Goal: Task Accomplishment & Management: Use online tool/utility

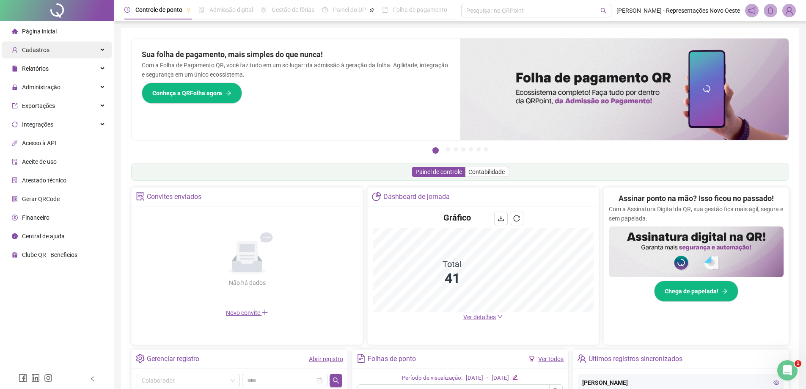
click at [61, 55] on div "Cadastros" at bounding box center [57, 49] width 110 height 17
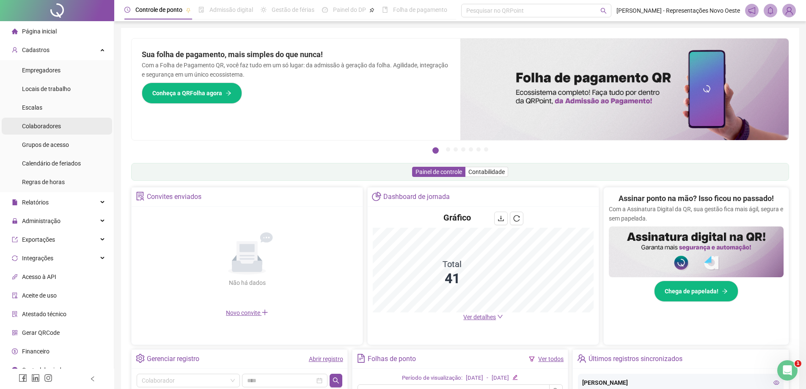
click at [44, 125] on span "Colaboradores" at bounding box center [41, 126] width 39 height 7
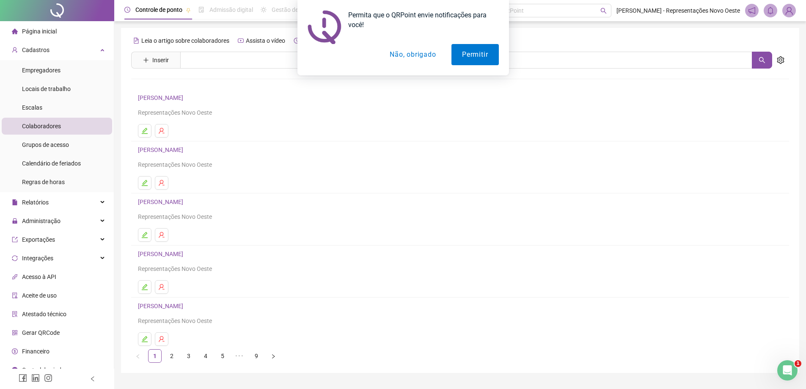
click at [384, 52] on button "Não, obrigado" at bounding box center [412, 54] width 67 height 21
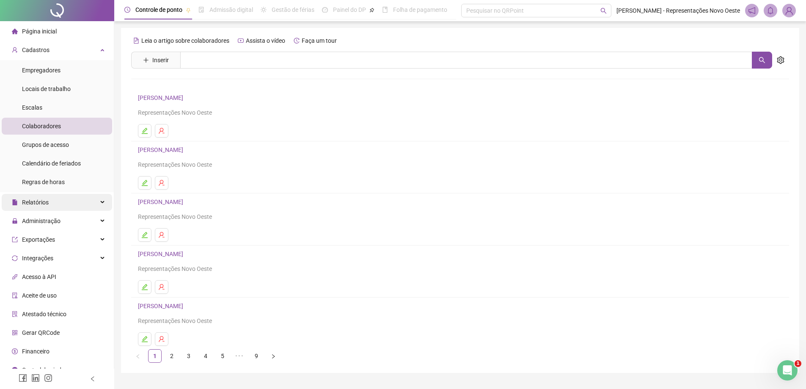
click at [69, 197] on div "Relatórios" at bounding box center [57, 202] width 110 height 17
click at [45, 196] on span "Relatórios" at bounding box center [30, 202] width 37 height 17
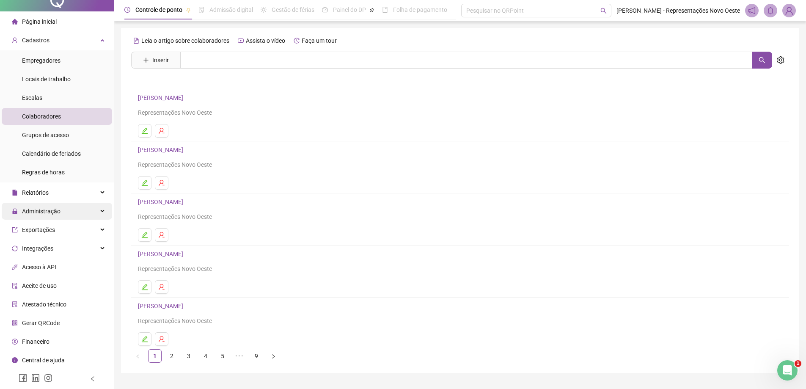
click at [70, 214] on div "Administração" at bounding box center [57, 211] width 110 height 17
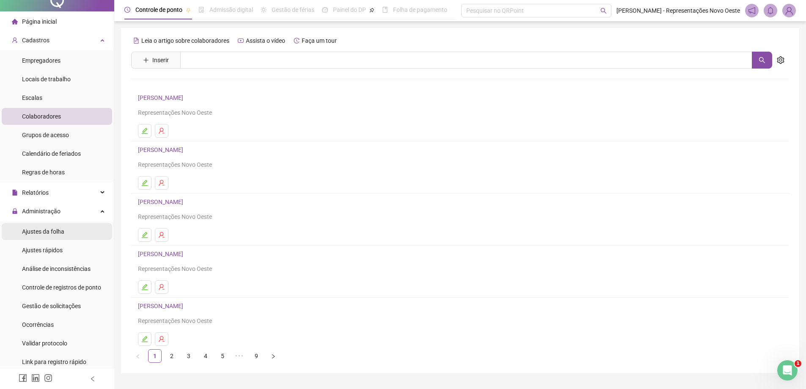
click at [51, 239] on div "Ajustes da folha" at bounding box center [43, 231] width 42 height 17
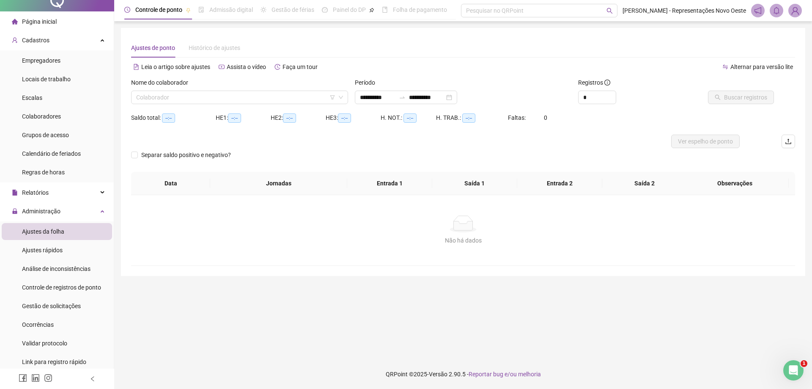
type input "**********"
click at [376, 100] on input "**********" at bounding box center [378, 97] width 36 height 9
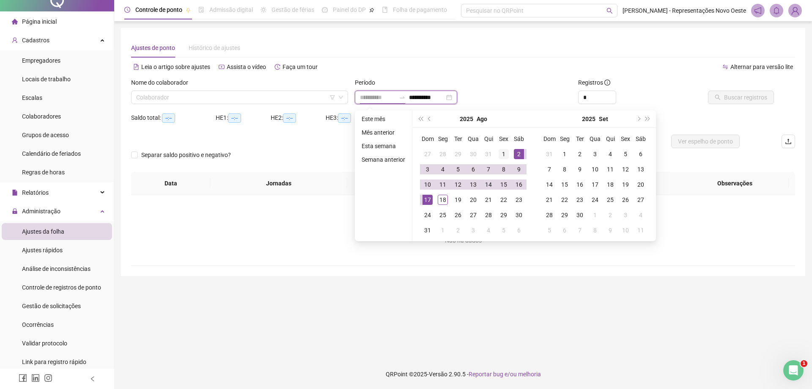
type input "**********"
drag, startPoint x: 500, startPoint y: 156, endPoint x: 490, endPoint y: 162, distance: 12.6
click at [500, 155] on div "1" at bounding box center [504, 154] width 10 height 10
type input "**********"
click at [441, 200] on div "18" at bounding box center [443, 200] width 10 height 10
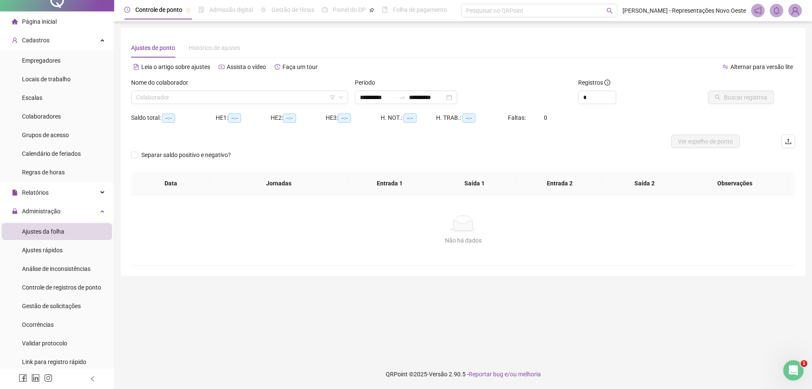
click at [234, 108] on div "Nome do colaborador Colaborador" at bounding box center [240, 94] width 224 height 33
click at [238, 102] on input "search" at bounding box center [235, 97] width 199 height 13
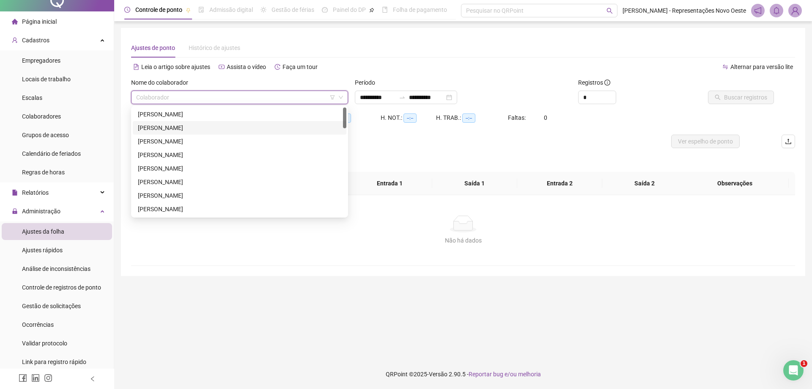
click at [198, 127] on div "[PERSON_NAME]" at bounding box center [240, 127] width 204 height 9
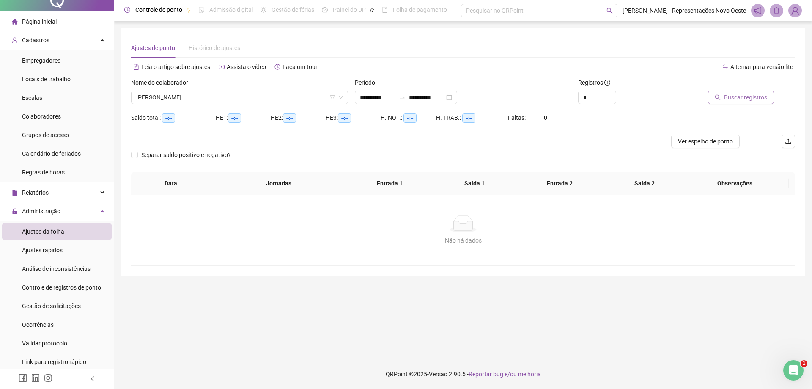
click at [732, 99] on span "Buscar registros" at bounding box center [745, 97] width 43 height 9
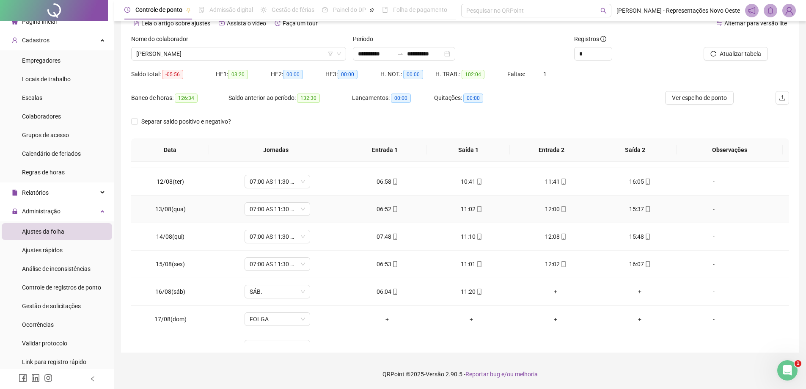
scroll to position [314, 0]
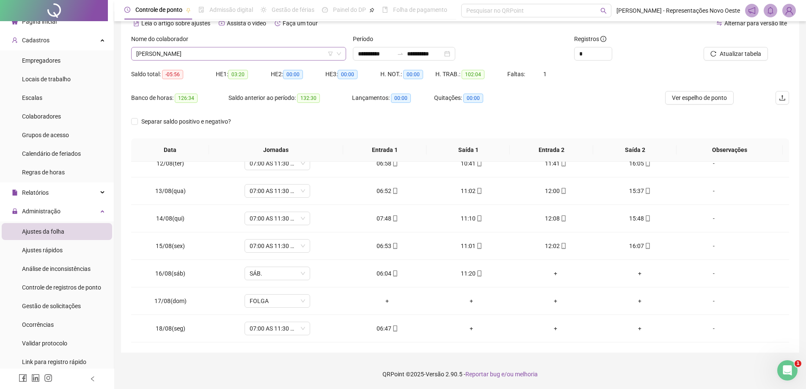
click at [247, 59] on span "[PERSON_NAME]" at bounding box center [238, 53] width 205 height 13
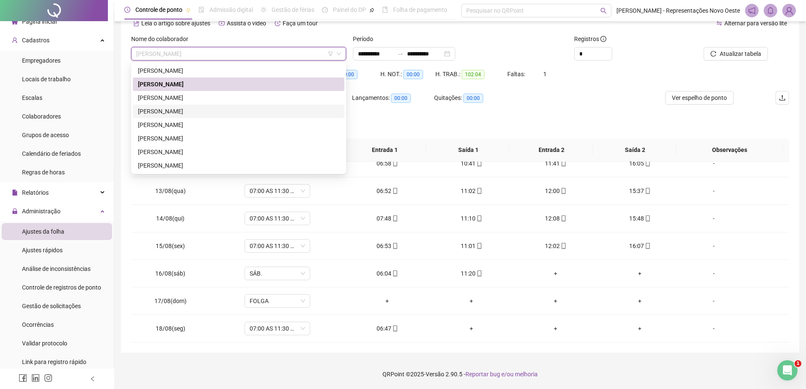
click at [201, 108] on div "[PERSON_NAME]" at bounding box center [238, 111] width 201 height 9
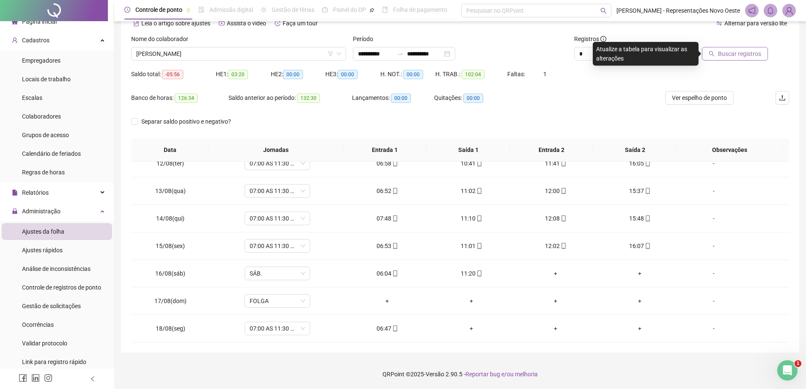
click at [752, 56] on span "Buscar registros" at bounding box center [739, 53] width 43 height 9
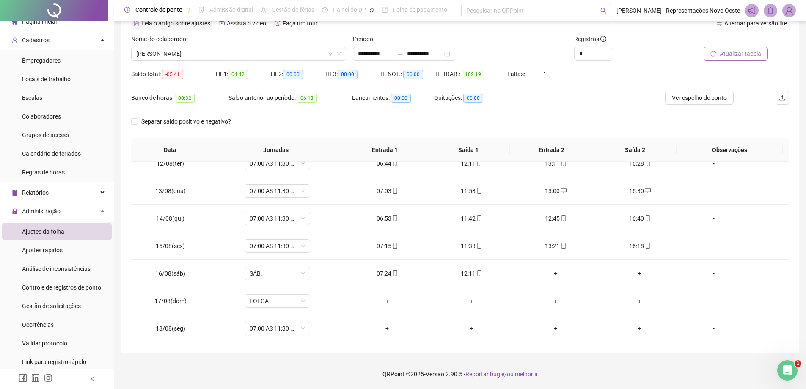
click at [201, 30] on div "Leia o artigo sobre ajustes" at bounding box center [171, 24] width 81 height 14
click at [182, 25] on span "Leia o artigo sobre ajustes" at bounding box center [175, 23] width 69 height 7
click at [719, 49] on button "Atualizar tabela" at bounding box center [736, 54] width 64 height 14
click at [64, 303] on span "Gestão de solicitações" at bounding box center [51, 306] width 59 height 7
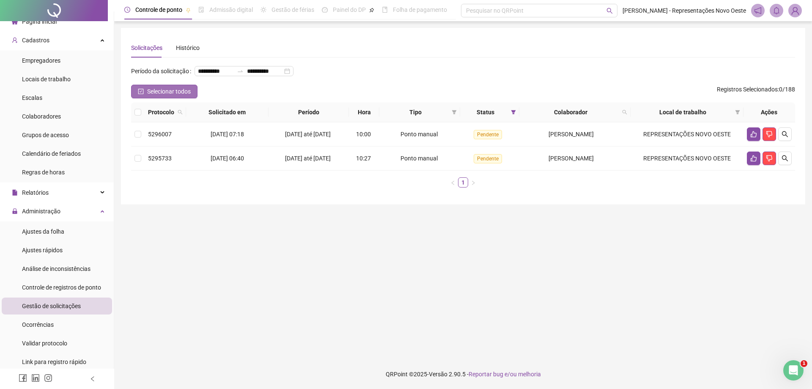
click at [149, 96] on span "Selecionar todos" at bounding box center [169, 91] width 44 height 9
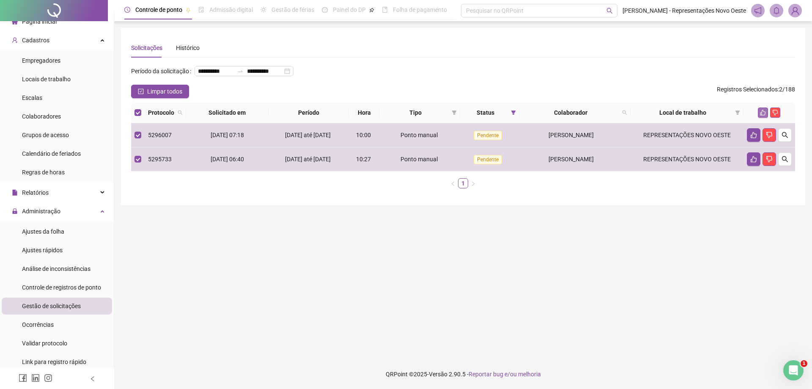
click at [765, 116] on icon "like" at bounding box center [763, 113] width 6 height 6
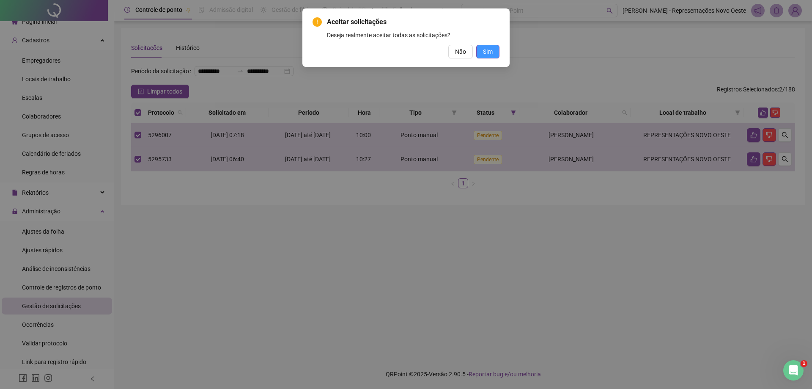
click at [491, 54] on span "Sim" at bounding box center [488, 51] width 10 height 9
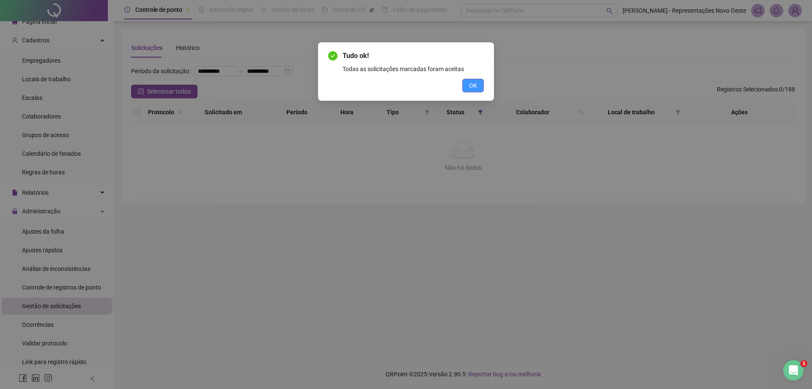
drag, startPoint x: 476, startPoint y: 88, endPoint x: 244, endPoint y: 157, distance: 242.1
click at [475, 88] on span "OK" at bounding box center [473, 85] width 8 height 9
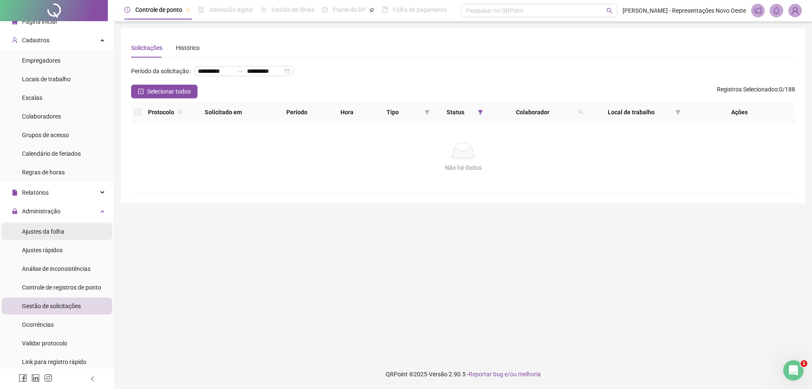
click at [47, 226] on div "Ajustes da folha" at bounding box center [43, 231] width 42 height 17
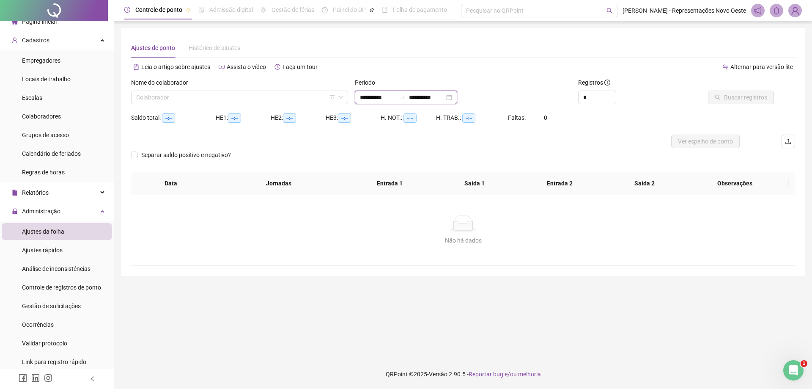
click at [430, 96] on input "**********" at bounding box center [427, 97] width 36 height 9
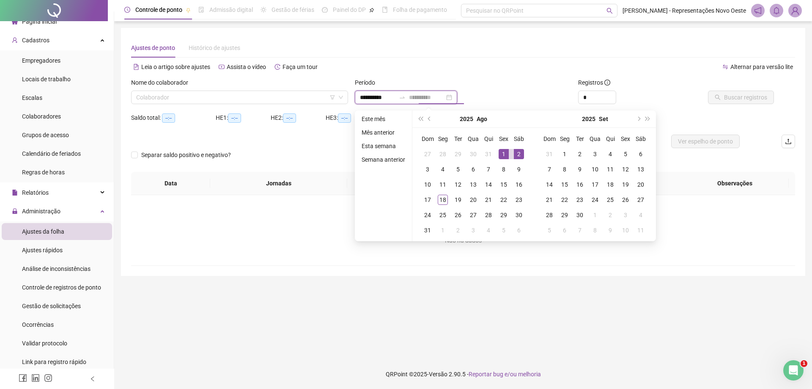
type input "**********"
click at [504, 149] on div "1" at bounding box center [504, 154] width 10 height 10
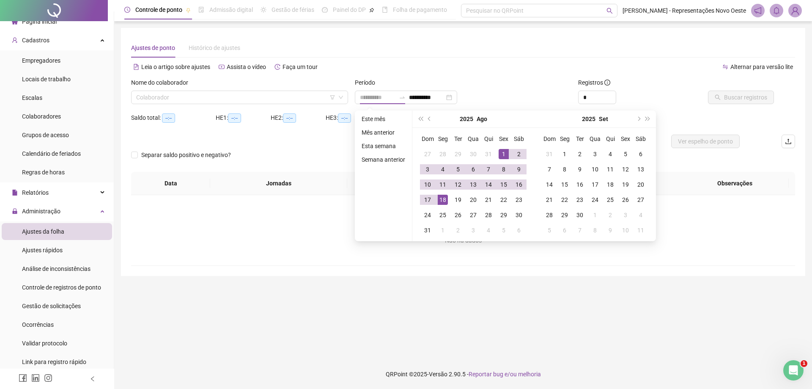
click at [442, 201] on div "18" at bounding box center [443, 200] width 10 height 10
type input "**********"
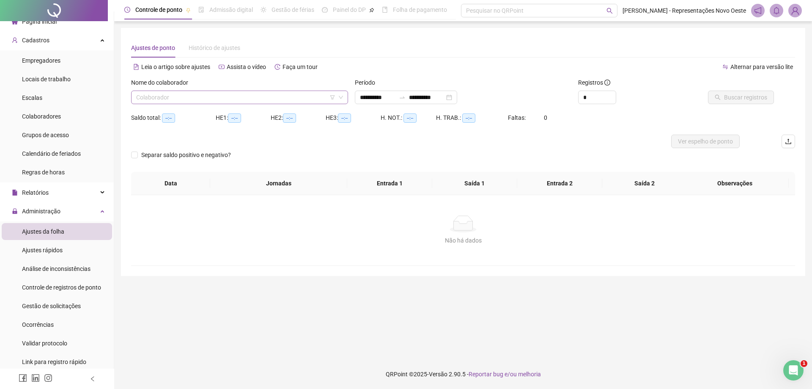
click at [237, 102] on input "search" at bounding box center [235, 97] width 199 height 13
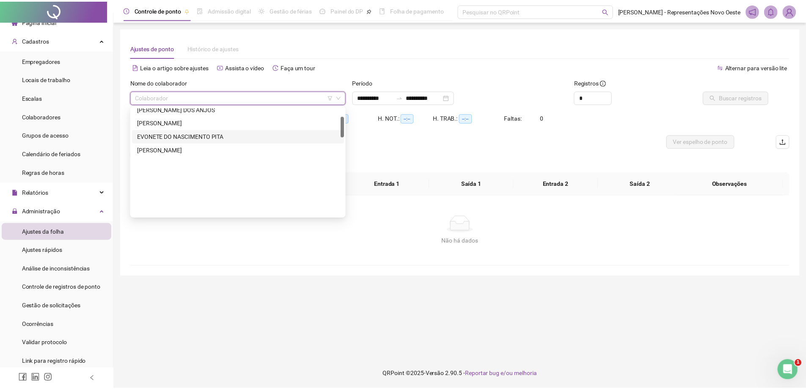
scroll to position [42, 0]
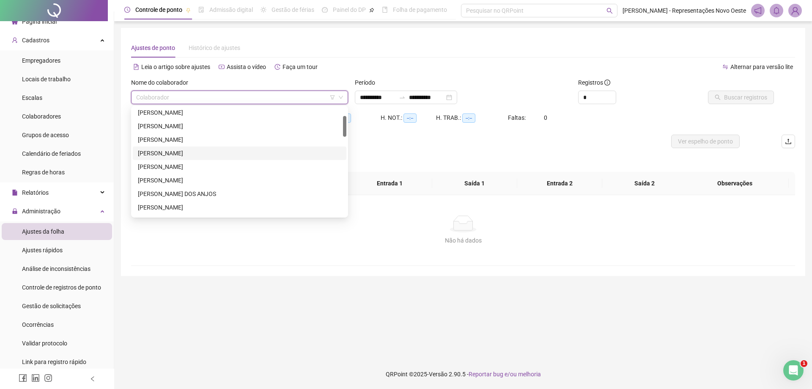
drag, startPoint x: 198, startPoint y: 156, endPoint x: 235, endPoint y: 138, distance: 41.4
click at [198, 156] on div "[PERSON_NAME]" at bounding box center [240, 153] width 204 height 9
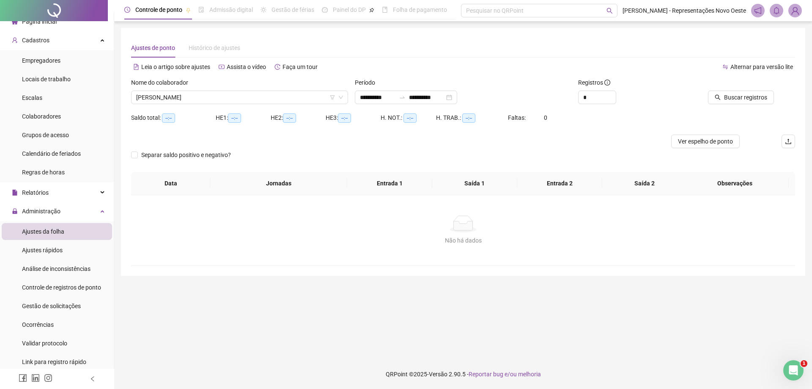
click at [726, 106] on div "Buscar registros" at bounding box center [743, 94] width 112 height 33
click at [739, 98] on span "Buscar registros" at bounding box center [745, 97] width 43 height 9
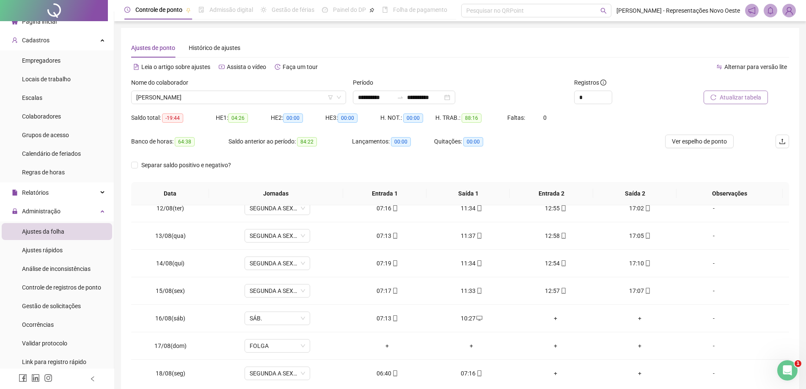
scroll to position [314, 0]
click at [392, 372] on icon "mobile" at bounding box center [395, 372] width 6 height 6
type input "**********"
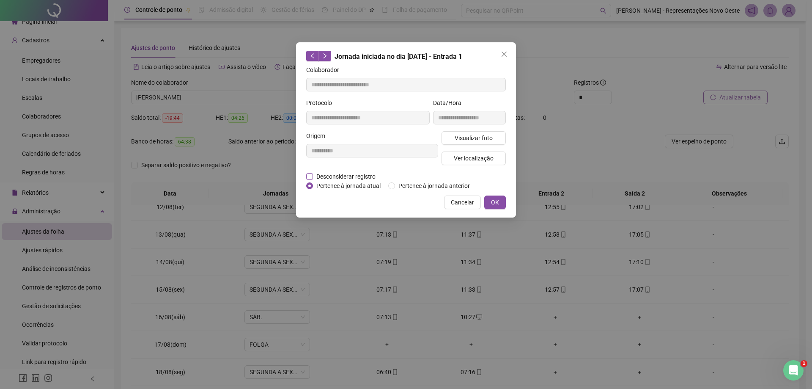
click at [352, 172] on span "Desconsiderar registro" at bounding box center [346, 176] width 66 height 9
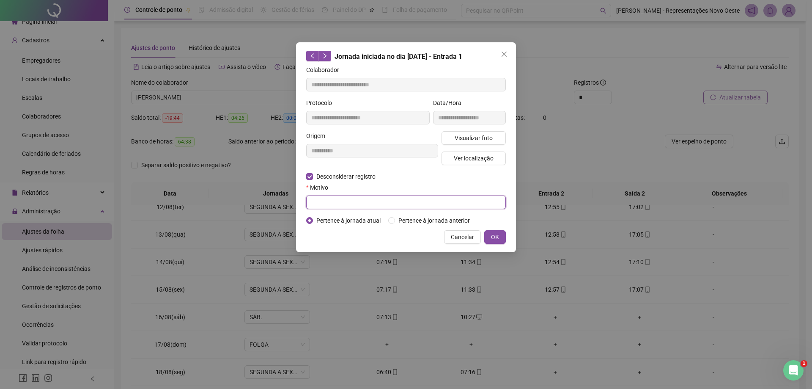
click at [328, 196] on input "text" at bounding box center [406, 202] width 200 height 14
drag, startPoint x: 324, startPoint y: 206, endPoint x: 0, endPoint y: 142, distance: 330.1
click at [81, 207] on div "**********" at bounding box center [406, 194] width 812 height 389
type input "**********"
click at [498, 242] on button "OK" at bounding box center [495, 237] width 22 height 14
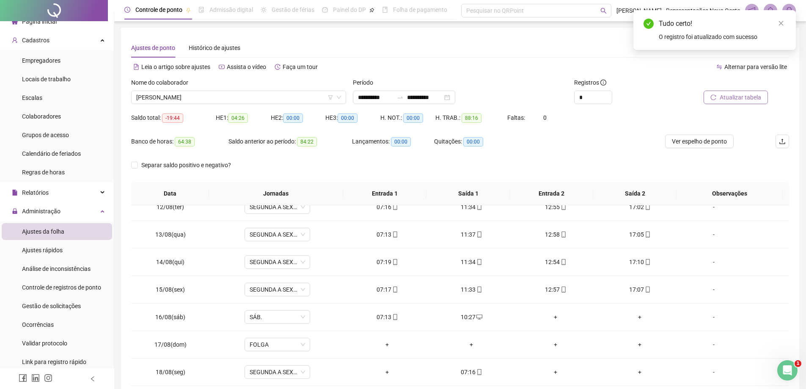
click at [729, 98] on span "Atualizar tabela" at bounding box center [740, 97] width 41 height 9
click at [262, 87] on div "Nome do colaborador" at bounding box center [238, 84] width 215 height 13
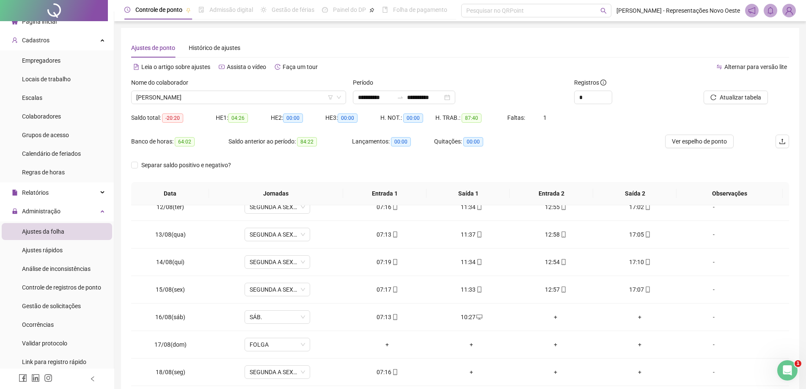
click at [245, 107] on div "Nome do colaborador [PERSON_NAME]" at bounding box center [239, 94] width 222 height 33
click at [245, 103] on span "[PERSON_NAME]" at bounding box center [238, 97] width 205 height 13
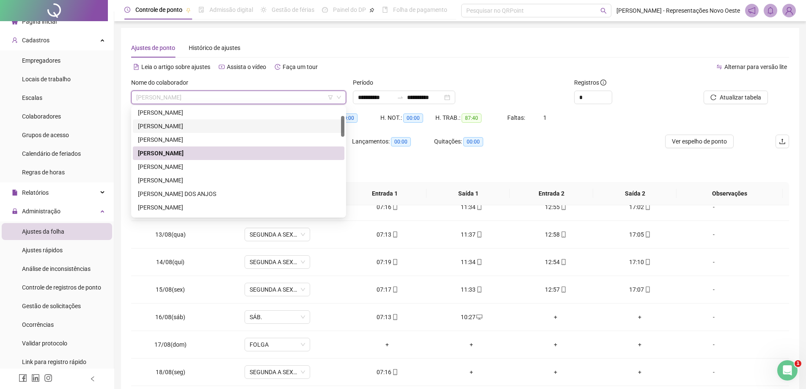
scroll to position [0, 0]
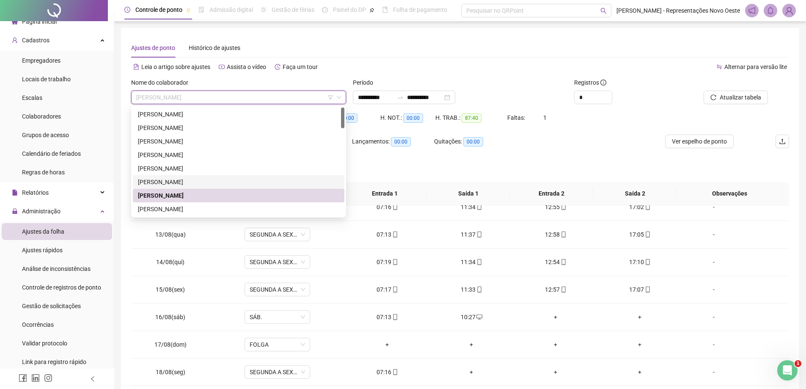
click at [181, 180] on div "[PERSON_NAME]" at bounding box center [238, 181] width 201 height 9
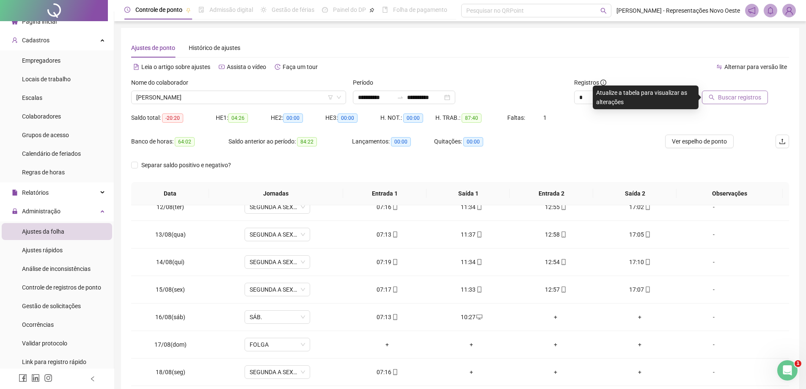
click at [726, 95] on span "Buscar registros" at bounding box center [739, 97] width 43 height 9
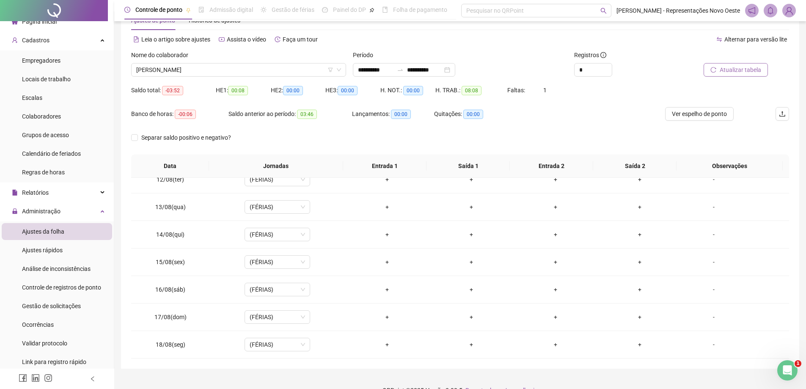
scroll to position [44, 0]
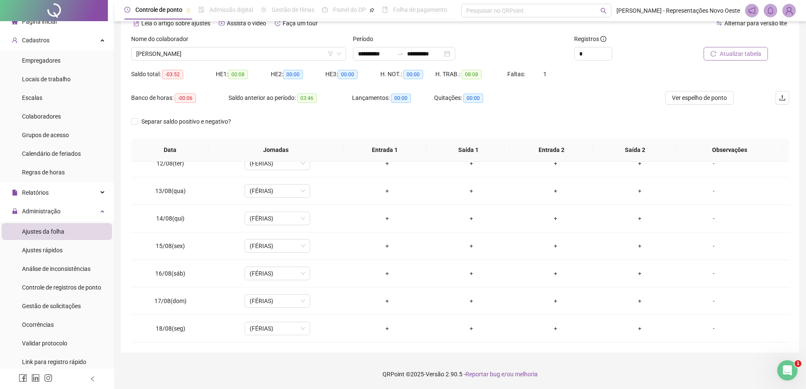
click at [208, 45] on div "Nome do colaborador" at bounding box center [238, 40] width 215 height 13
click at [209, 62] on div "Nome do colaborador [PERSON_NAME]" at bounding box center [239, 50] width 222 height 33
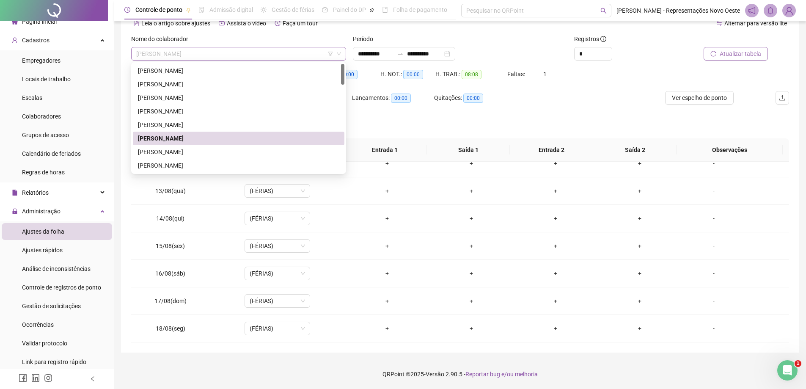
click at [228, 52] on span "[PERSON_NAME]" at bounding box center [238, 53] width 205 height 13
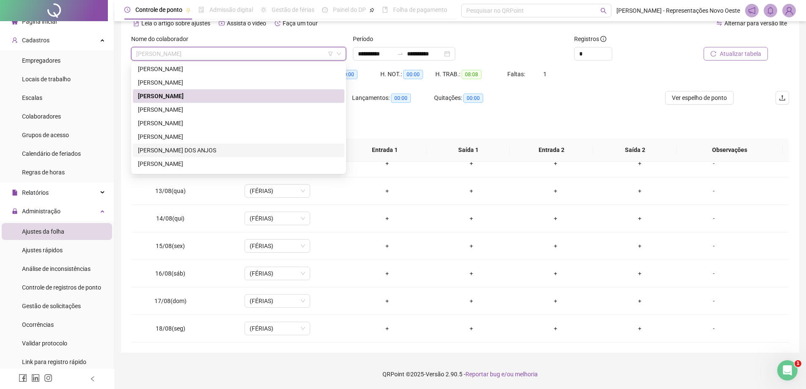
scroll to position [85, 0]
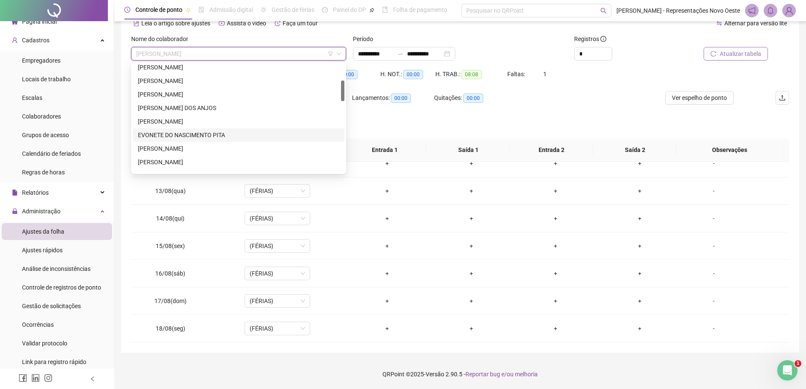
click at [196, 132] on div "EVONETE DO NASCIMENTO PITA" at bounding box center [238, 134] width 201 height 9
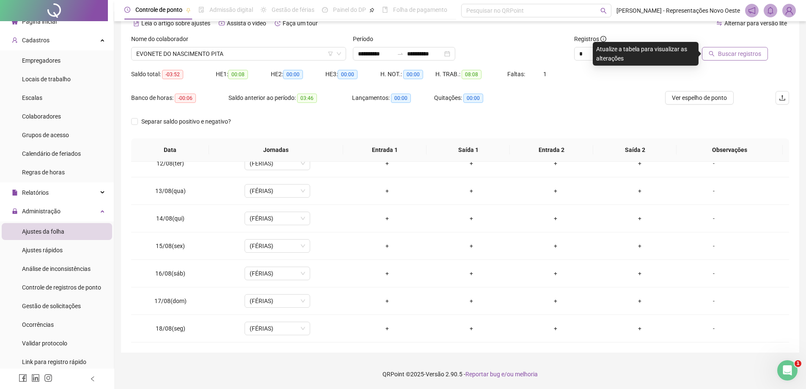
click at [728, 57] on span "Buscar registros" at bounding box center [739, 53] width 43 height 9
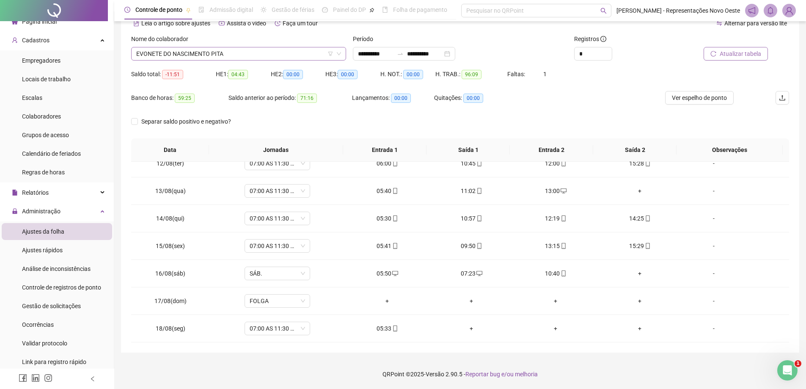
click at [179, 55] on span "EVONETE DO NASCIMENTO PITA" at bounding box center [238, 53] width 205 height 13
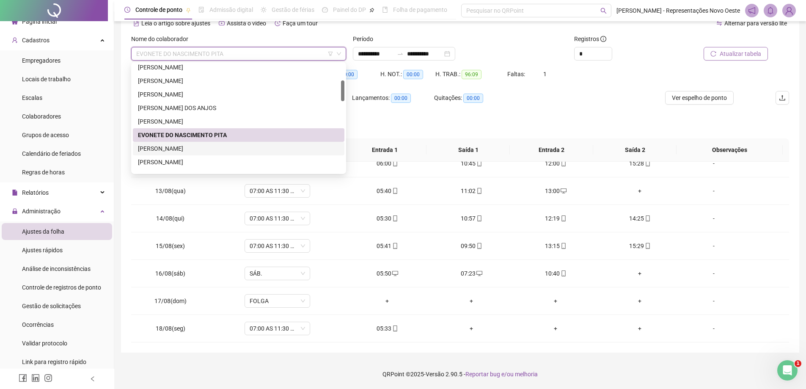
click at [182, 151] on div "[PERSON_NAME]" at bounding box center [238, 148] width 201 height 9
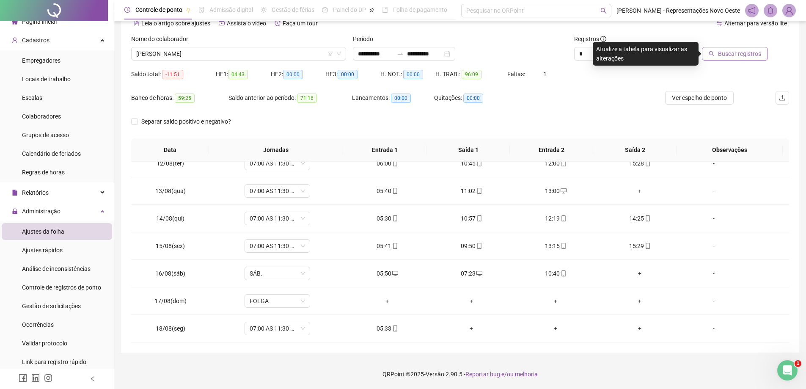
click at [717, 49] on button "Buscar registros" at bounding box center [735, 54] width 66 height 14
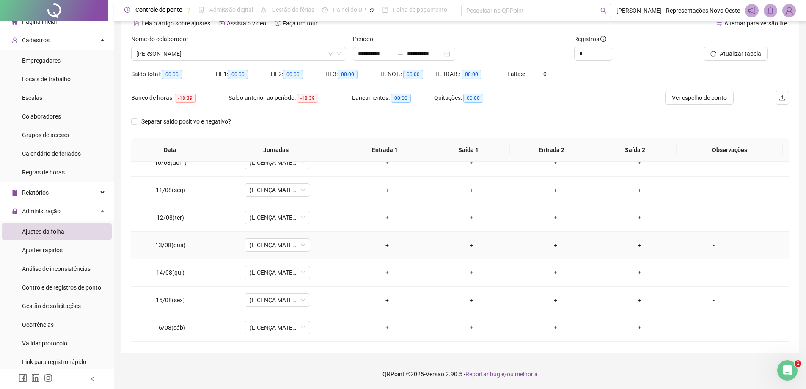
scroll to position [314, 0]
click at [216, 47] on div "Nome do colaborador" at bounding box center [238, 40] width 215 height 13
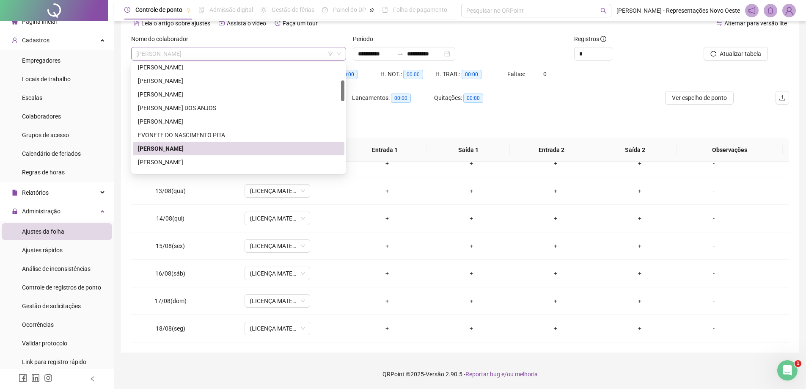
click at [216, 56] on span "[PERSON_NAME]" at bounding box center [238, 53] width 205 height 13
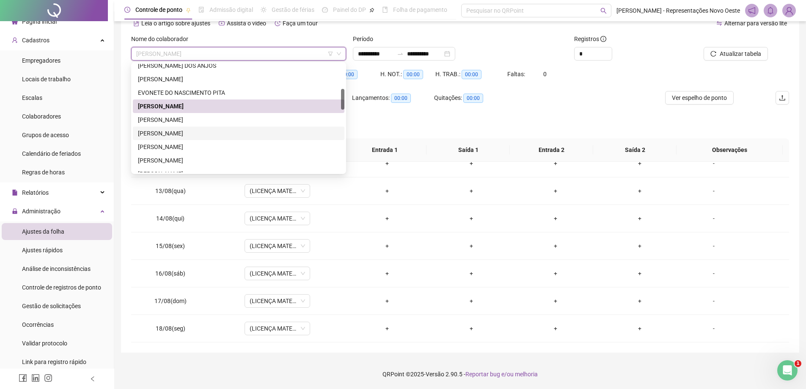
click at [190, 133] on div "[PERSON_NAME]" at bounding box center [238, 133] width 201 height 9
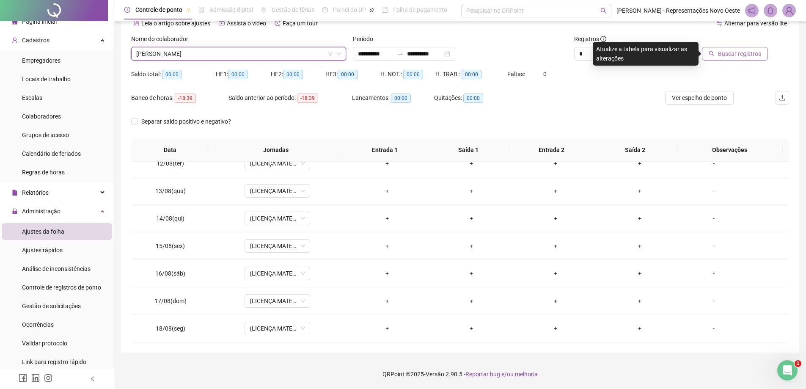
click at [732, 60] on button "Buscar registros" at bounding box center [735, 54] width 66 height 14
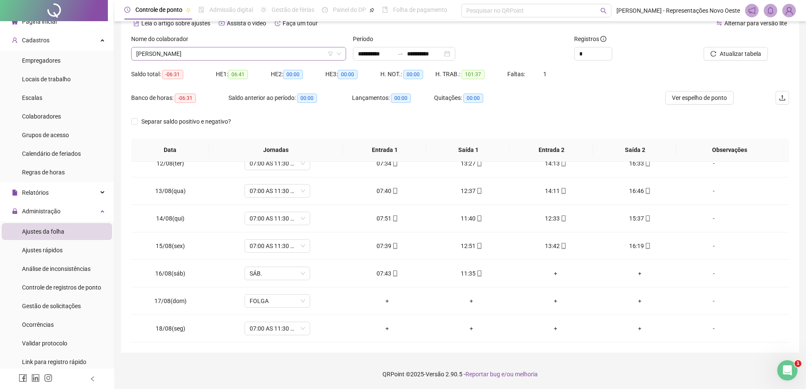
click at [234, 55] on span "[PERSON_NAME]" at bounding box center [238, 53] width 205 height 13
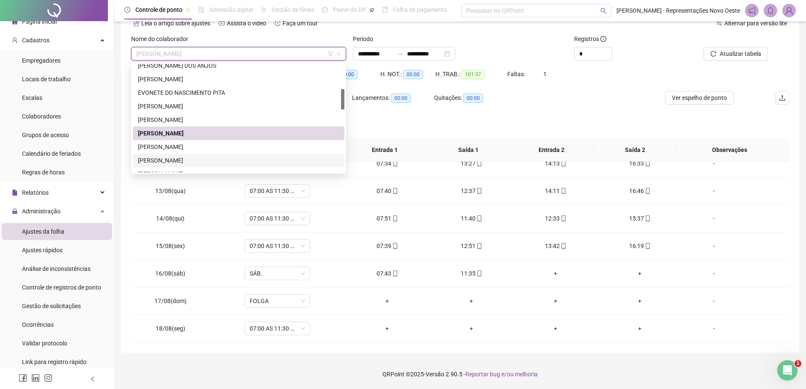
scroll to position [212, 0]
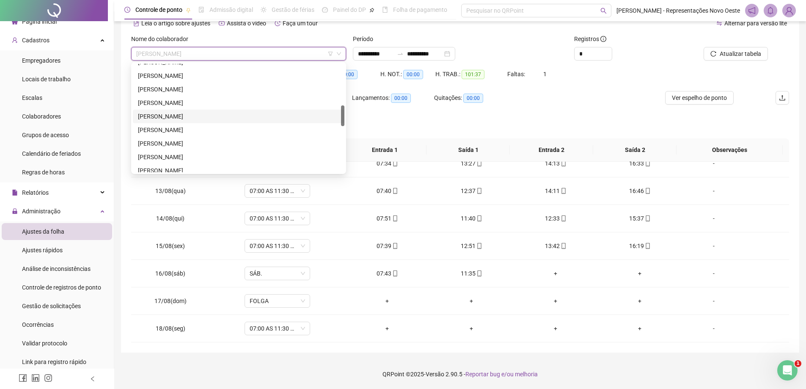
click at [177, 118] on div "[PERSON_NAME]" at bounding box center [238, 116] width 201 height 9
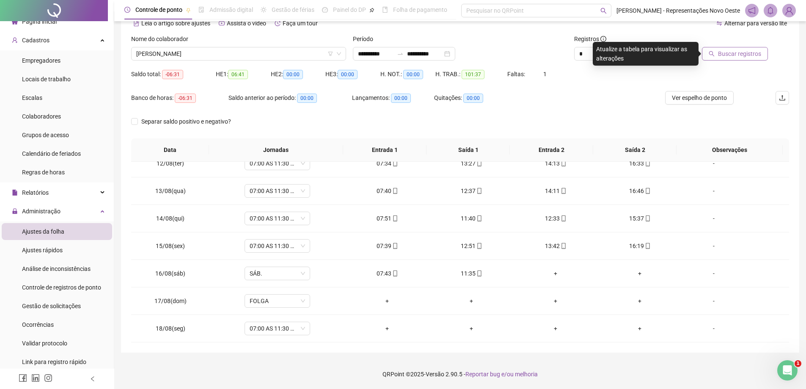
click at [747, 54] on span "Buscar registros" at bounding box center [739, 53] width 43 height 9
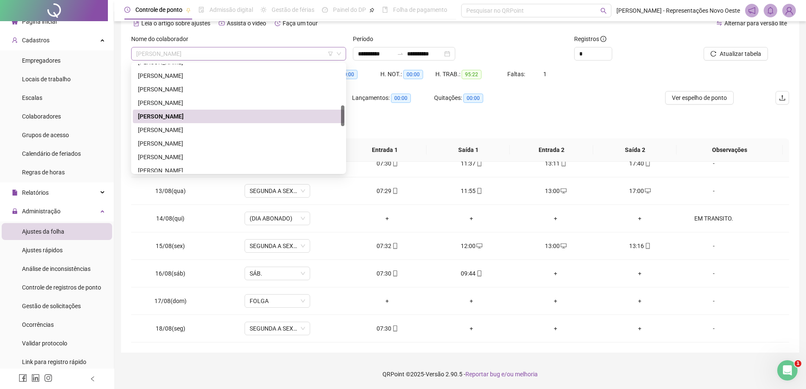
click at [228, 53] on span "[PERSON_NAME]" at bounding box center [238, 53] width 205 height 13
click at [179, 129] on div "[PERSON_NAME]" at bounding box center [238, 129] width 201 height 9
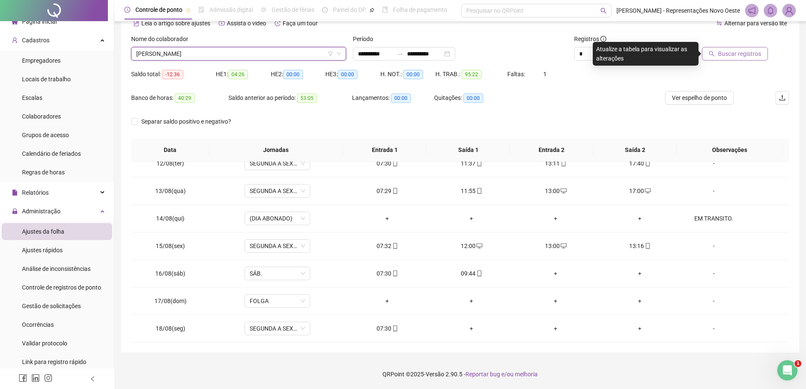
click at [717, 52] on button "Buscar registros" at bounding box center [735, 54] width 66 height 14
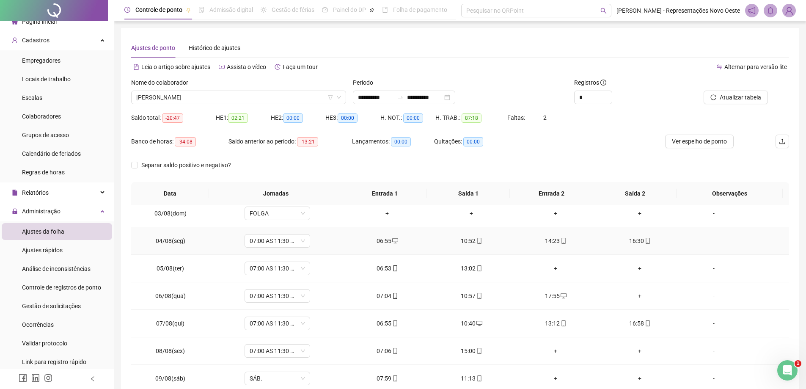
scroll to position [0, 0]
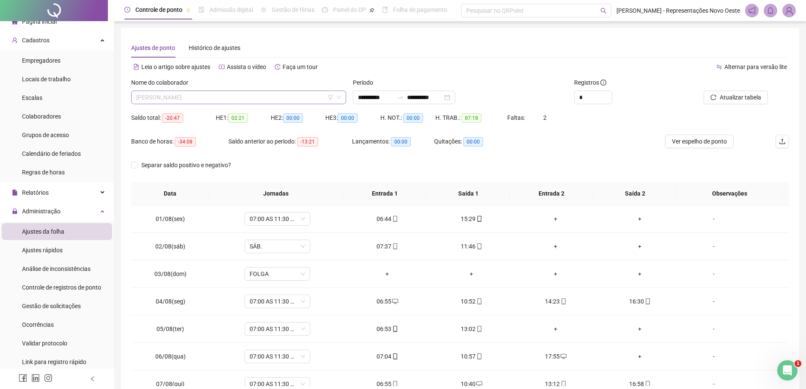
click at [233, 103] on div "[PERSON_NAME]" at bounding box center [238, 98] width 215 height 14
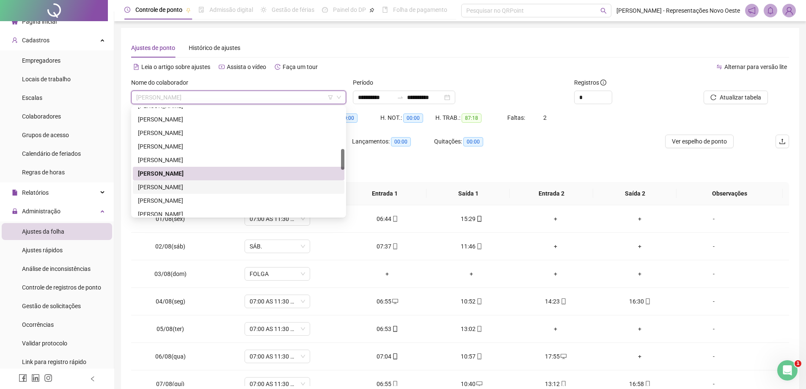
click at [177, 187] on div "[PERSON_NAME]" at bounding box center [238, 186] width 201 height 9
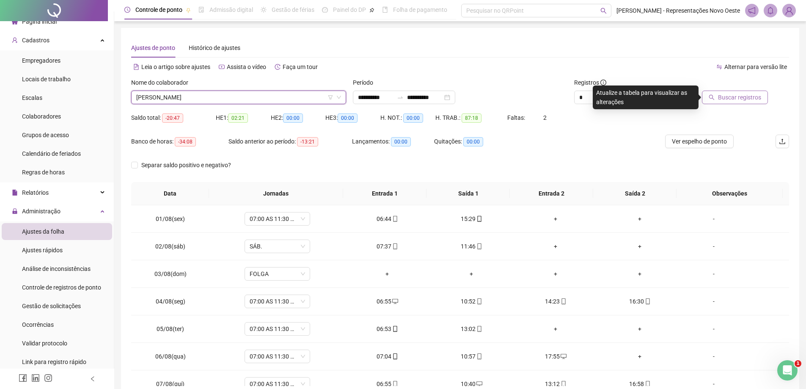
click at [737, 96] on span "Buscar registros" at bounding box center [739, 97] width 43 height 9
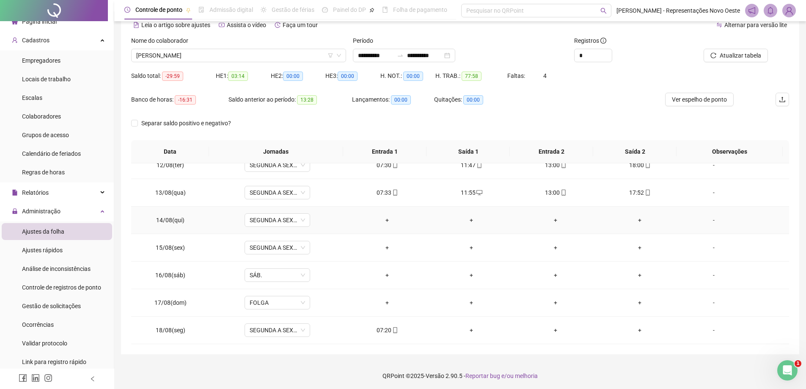
scroll to position [44, 0]
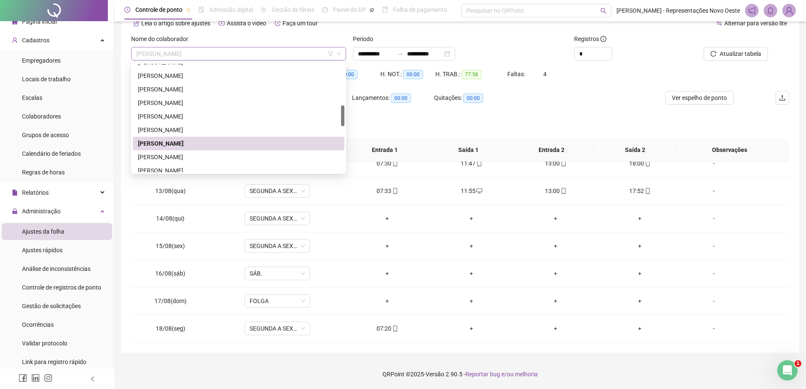
click at [198, 55] on span "[PERSON_NAME]" at bounding box center [238, 53] width 205 height 13
click at [203, 155] on div "[PERSON_NAME]" at bounding box center [238, 156] width 201 height 9
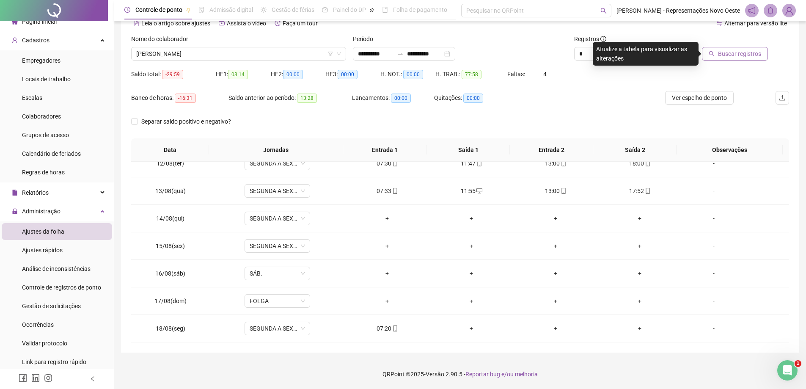
click at [731, 57] on span "Buscar registros" at bounding box center [739, 53] width 43 height 9
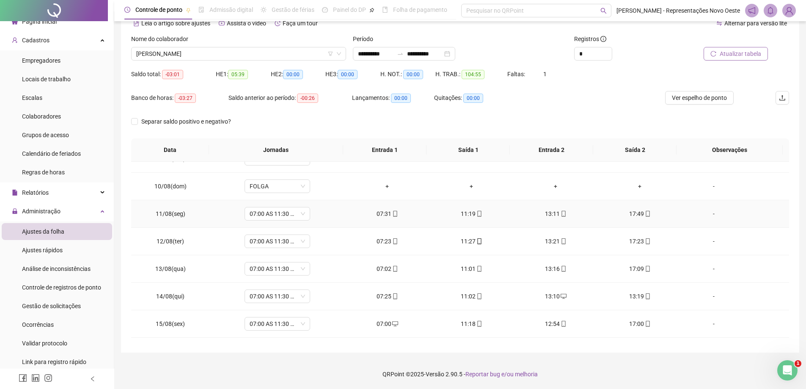
scroll to position [314, 0]
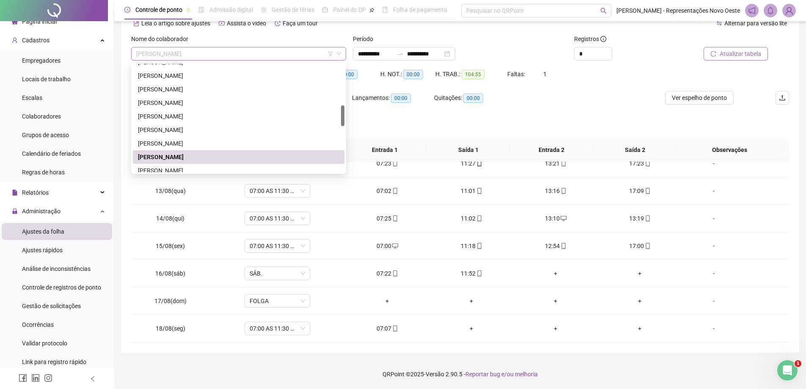
click at [230, 51] on span "[PERSON_NAME]" at bounding box center [238, 53] width 205 height 13
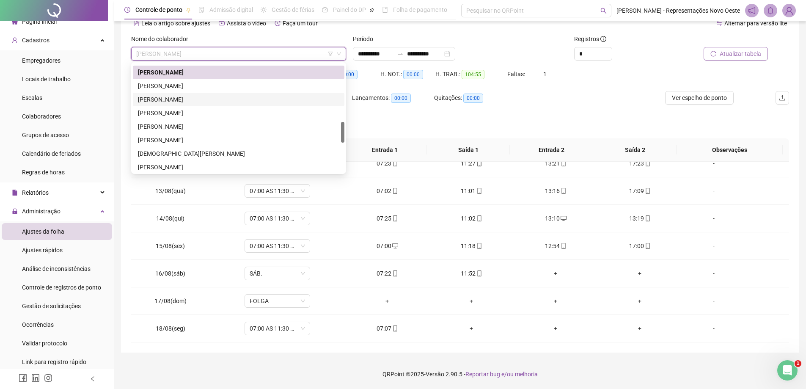
click at [186, 98] on div "[PERSON_NAME]" at bounding box center [238, 99] width 201 height 9
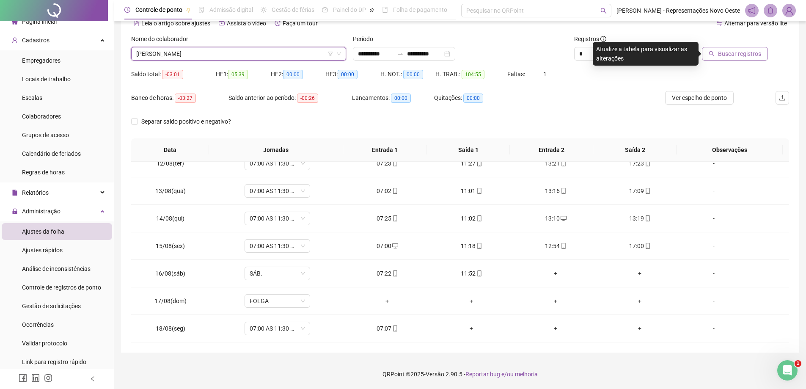
click at [715, 54] on icon "search" at bounding box center [712, 54] width 6 height 6
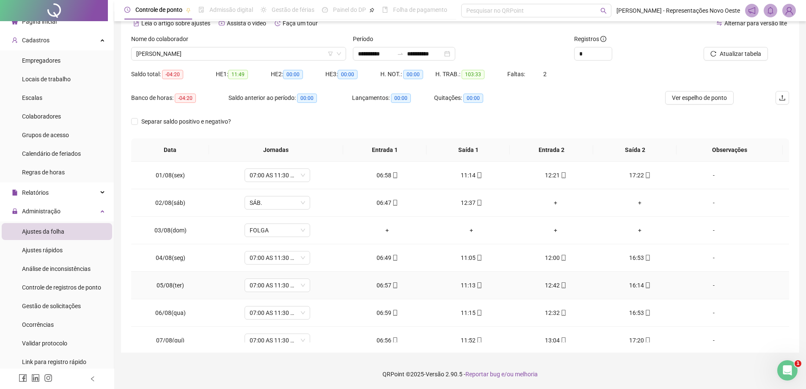
scroll to position [0, 0]
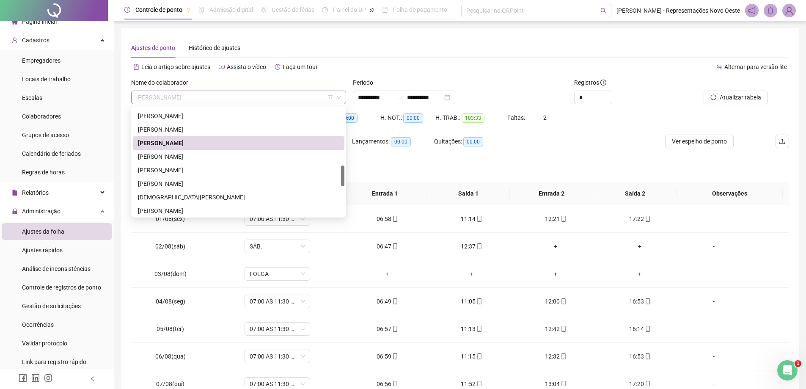
click at [200, 98] on span "[PERSON_NAME]" at bounding box center [238, 97] width 205 height 13
click at [159, 170] on div "[PERSON_NAME]" at bounding box center [238, 169] width 201 height 9
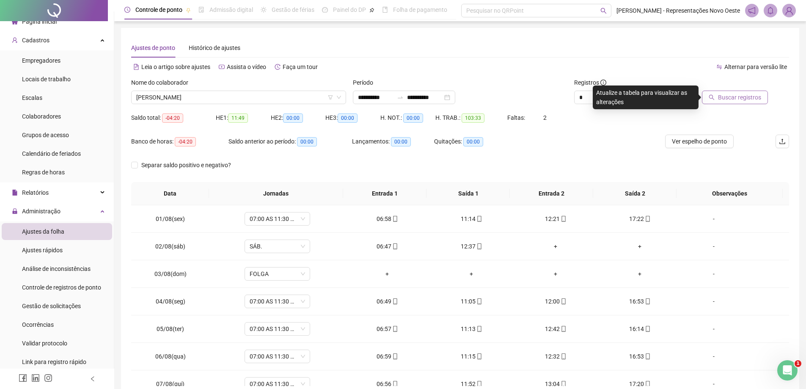
click at [731, 104] on button "Buscar registros" at bounding box center [735, 98] width 66 height 14
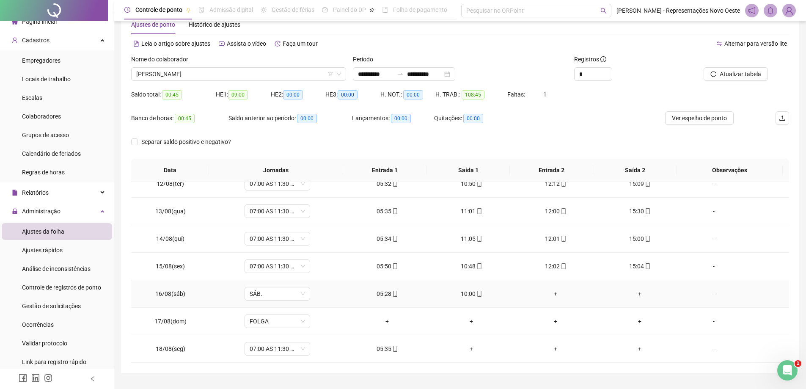
scroll to position [44, 0]
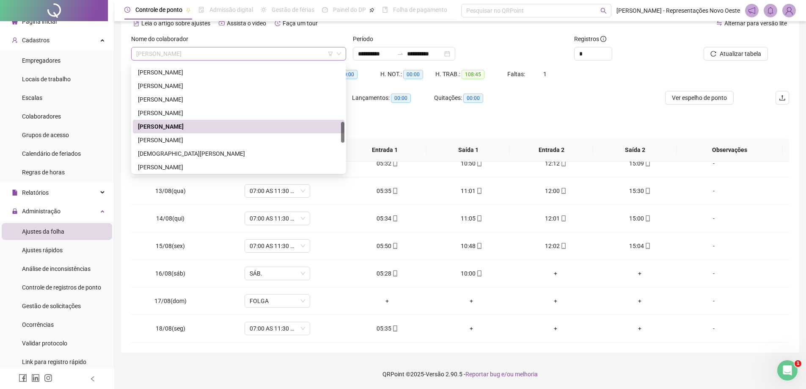
click at [216, 53] on span "[PERSON_NAME]" at bounding box center [238, 53] width 205 height 13
click at [182, 153] on div "[DEMOGRAPHIC_DATA][PERSON_NAME]" at bounding box center [238, 153] width 201 height 9
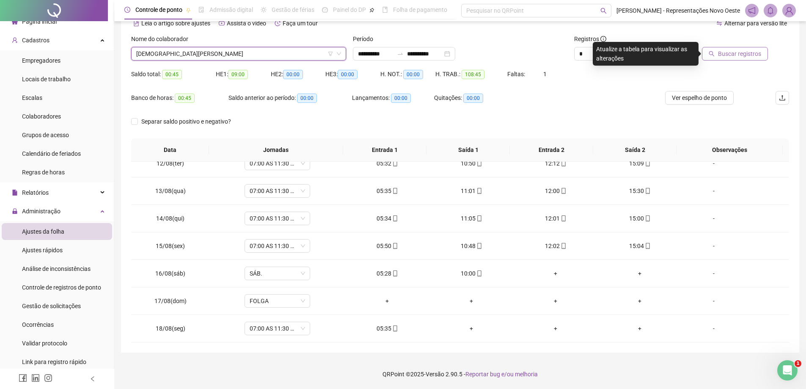
click at [749, 51] on span "Buscar registros" at bounding box center [739, 53] width 43 height 9
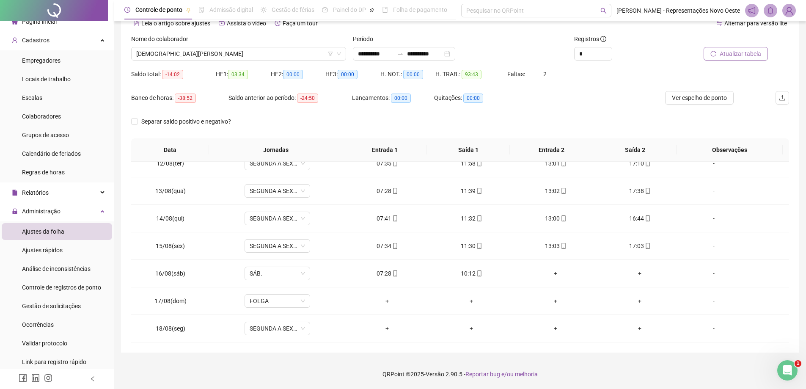
click at [248, 77] on span "03:34" at bounding box center [238, 74] width 20 height 9
click at [263, 50] on span "[DEMOGRAPHIC_DATA][PERSON_NAME]" at bounding box center [238, 53] width 205 height 13
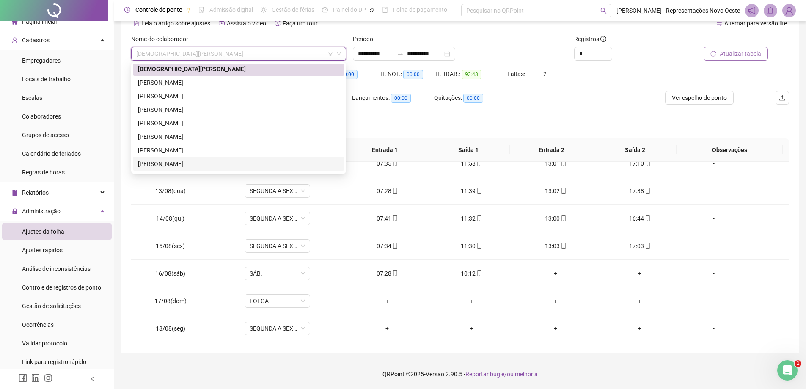
scroll to position [423, 0]
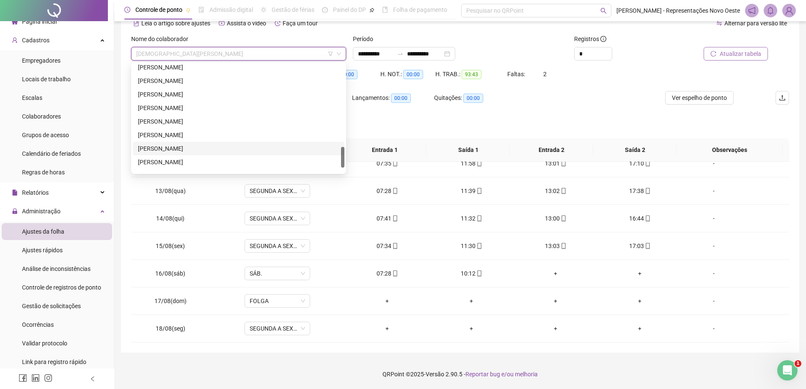
click at [190, 149] on div "[PERSON_NAME]" at bounding box center [238, 148] width 201 height 9
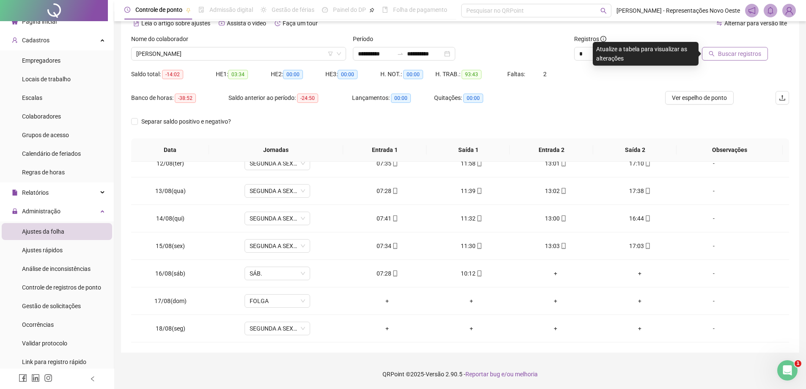
click at [736, 43] on div at bounding box center [726, 40] width 83 height 13
click at [732, 53] on span "Buscar registros" at bounding box center [739, 53] width 43 height 9
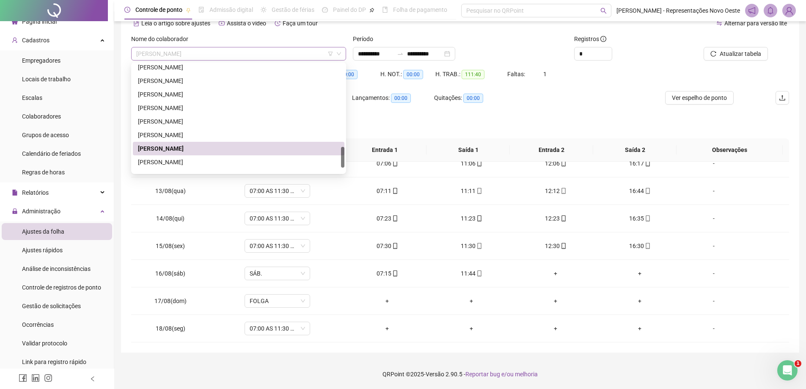
click at [199, 52] on span "[PERSON_NAME]" at bounding box center [238, 53] width 205 height 13
click at [188, 156] on div "[PERSON_NAME]" at bounding box center [239, 162] width 212 height 14
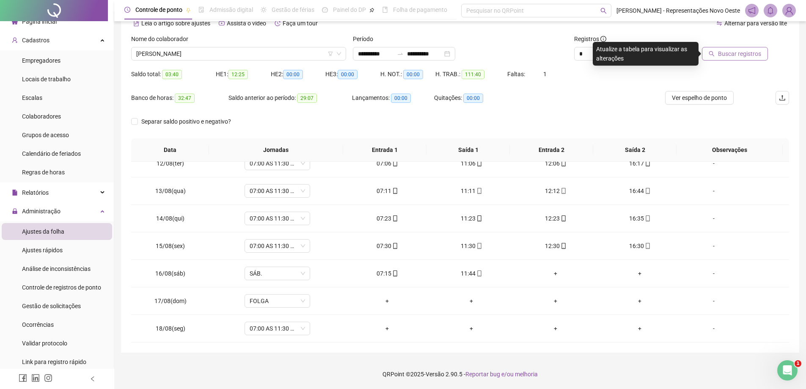
click at [730, 50] on span "Buscar registros" at bounding box center [739, 53] width 43 height 9
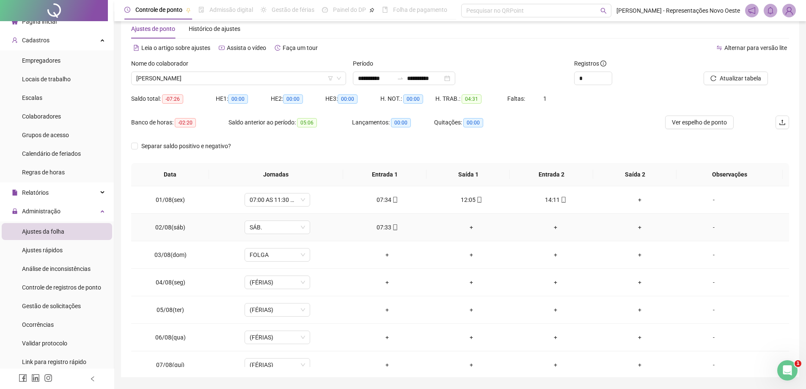
scroll to position [0, 0]
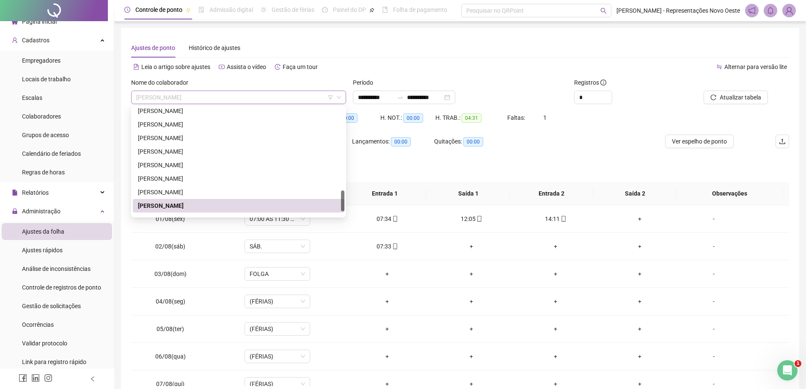
click at [175, 96] on span "[PERSON_NAME]" at bounding box center [238, 97] width 205 height 13
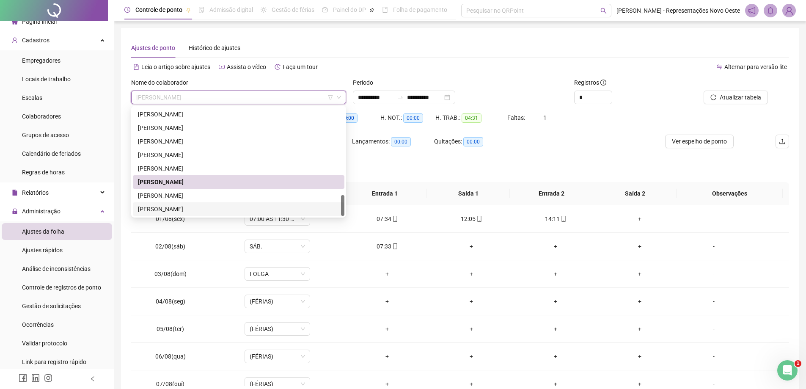
click at [146, 210] on div "[PERSON_NAME]" at bounding box center [238, 208] width 201 height 9
drag, startPoint x: 146, startPoint y: 210, endPoint x: 204, endPoint y: 196, distance: 59.7
click at [146, 210] on td "01/08(sex)" at bounding box center [170, 219] width 79 height 28
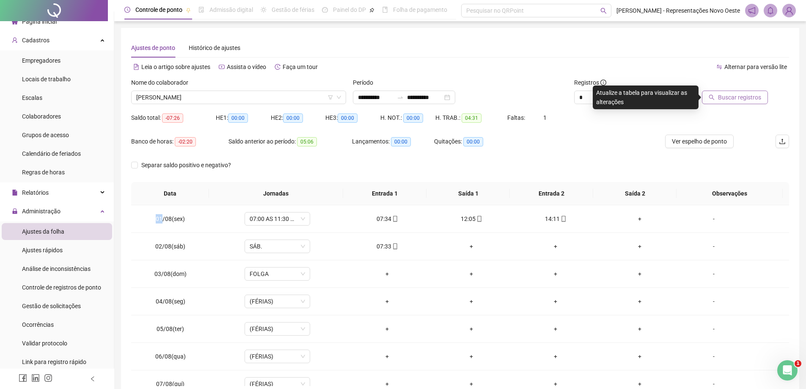
click at [748, 99] on span "Buscar registros" at bounding box center [739, 97] width 43 height 9
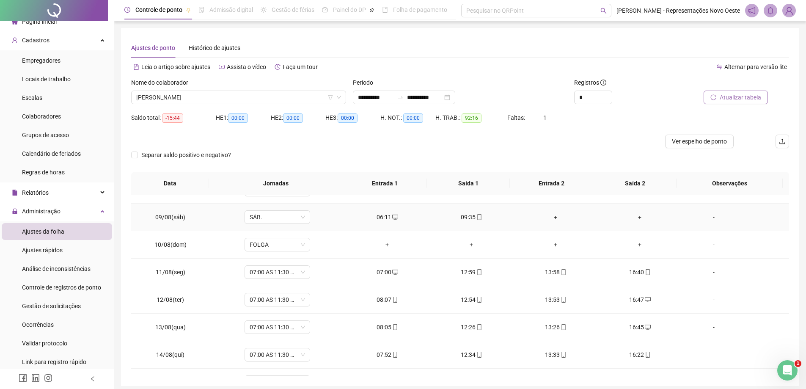
scroll to position [314, 0]
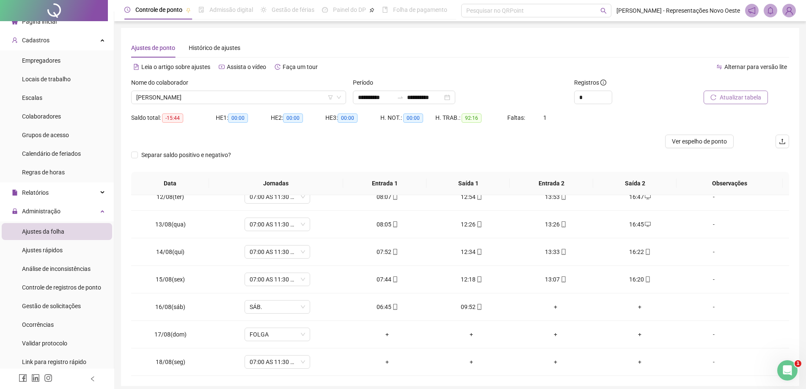
click at [55, 25] on span "Página inicial" at bounding box center [39, 21] width 35 height 7
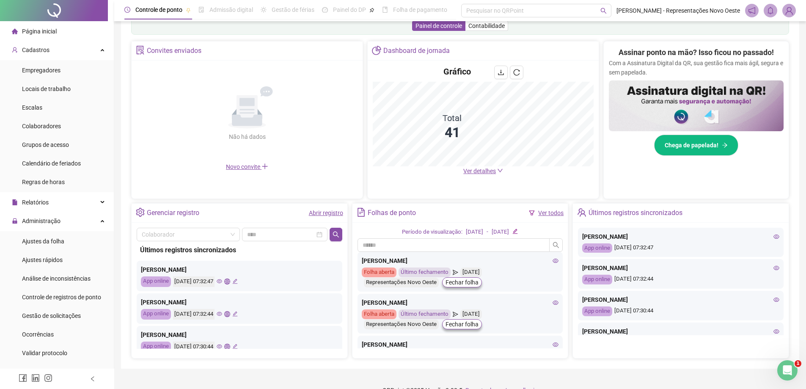
click at [55, 28] on span "Página inicial" at bounding box center [39, 31] width 35 height 7
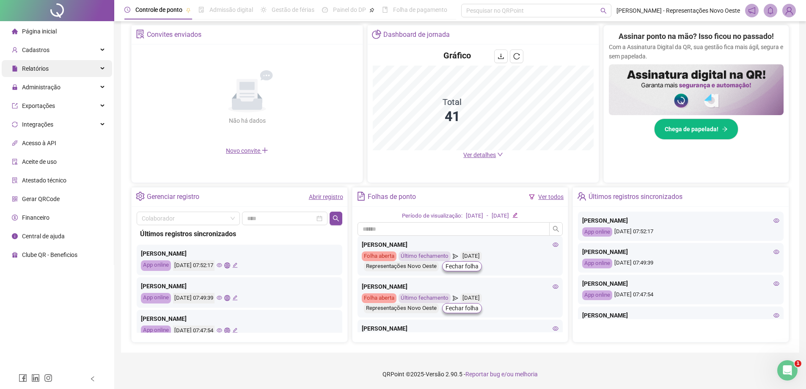
click at [50, 63] on div "Relatórios" at bounding box center [57, 68] width 110 height 17
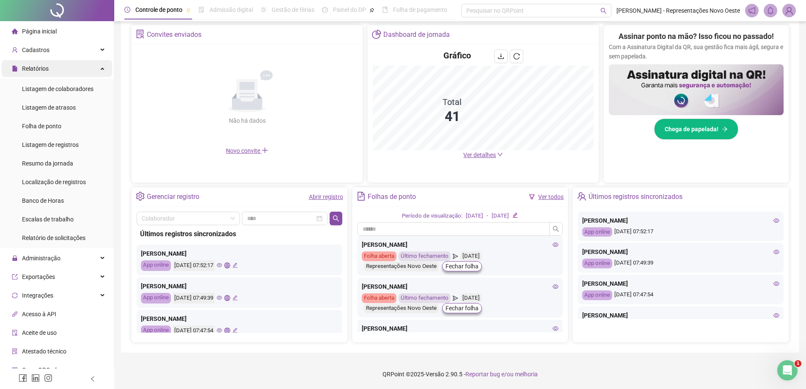
click at [52, 68] on div "Relatórios" at bounding box center [57, 68] width 110 height 17
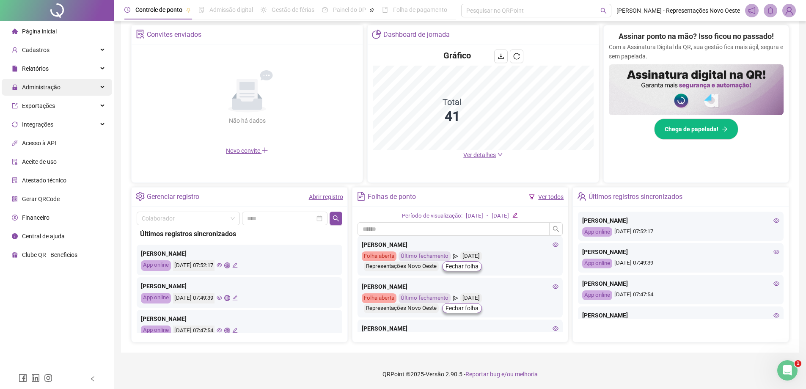
click at [42, 84] on span "Administração" at bounding box center [41, 87] width 39 height 7
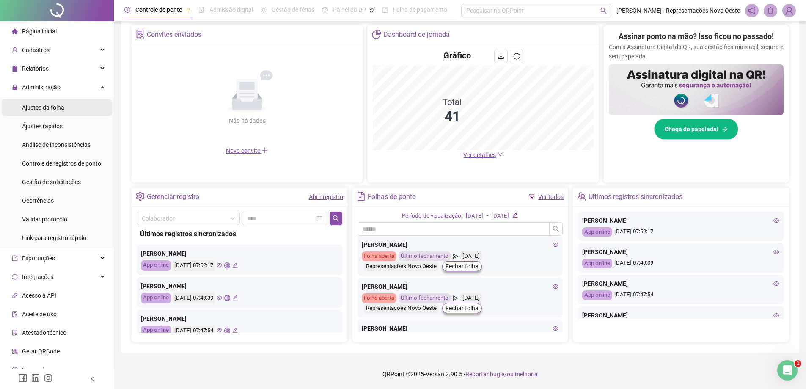
click at [49, 108] on span "Ajustes da folha" at bounding box center [43, 107] width 42 height 7
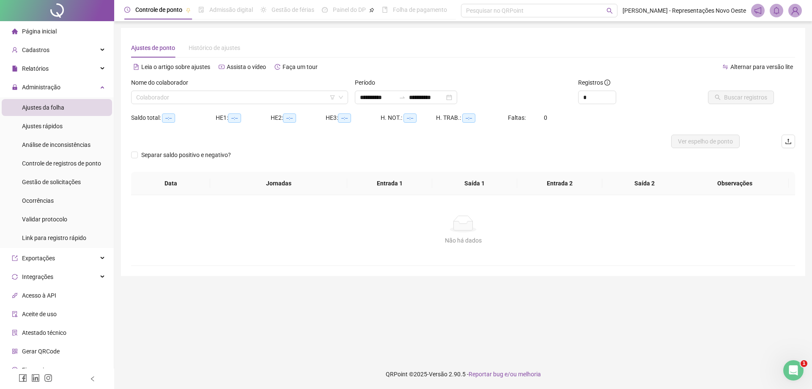
type input "**********"
click at [396, 96] on input "**********" at bounding box center [378, 97] width 36 height 9
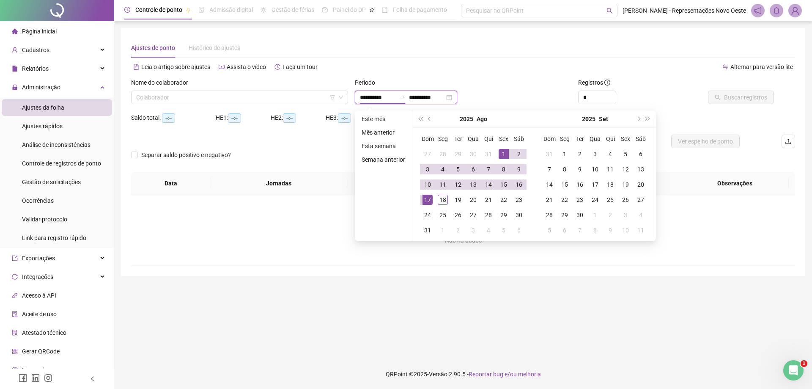
type input "**********"
click at [503, 153] on div "1" at bounding box center [504, 154] width 10 height 10
type input "**********"
click at [441, 200] on div "18" at bounding box center [443, 200] width 10 height 10
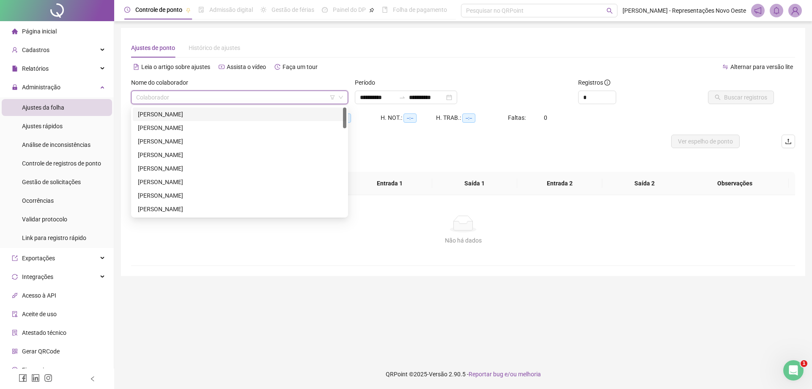
click at [253, 94] on input "search" at bounding box center [235, 97] width 199 height 13
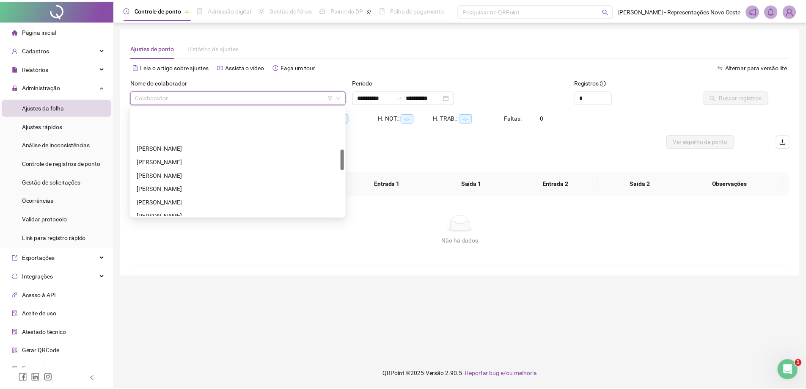
scroll to position [254, 0]
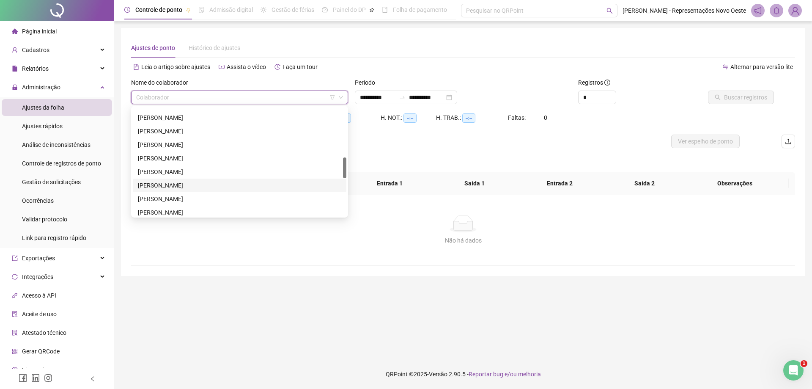
click at [176, 188] on div "[PERSON_NAME]" at bounding box center [240, 185] width 204 height 9
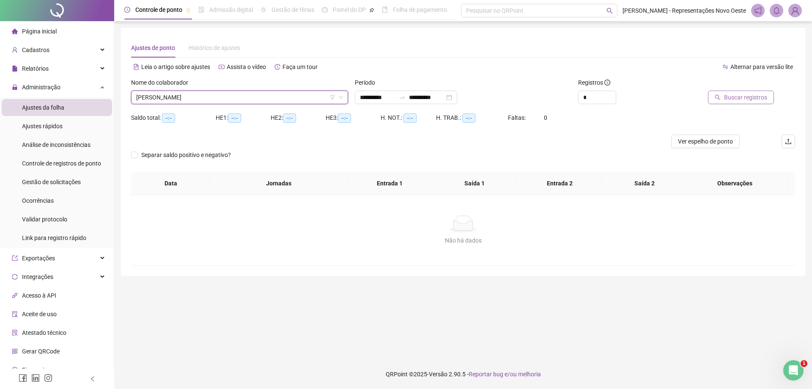
click at [736, 93] on span "Buscar registros" at bounding box center [745, 97] width 43 height 9
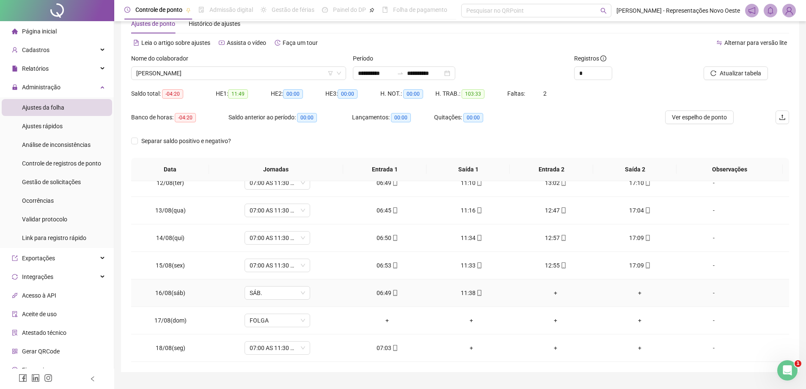
scroll to position [44, 0]
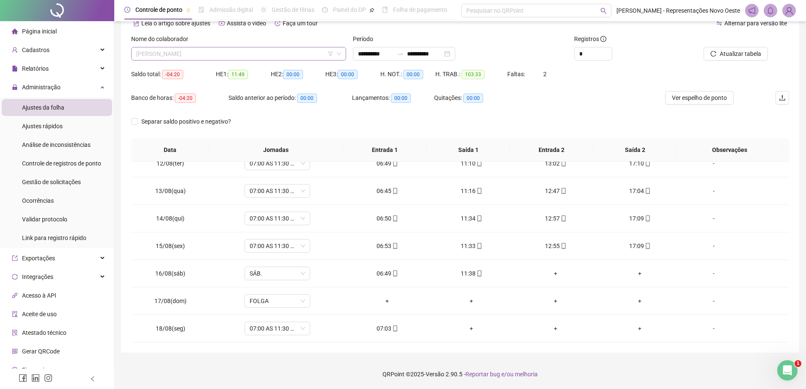
click at [216, 52] on span "[PERSON_NAME]" at bounding box center [238, 53] width 205 height 13
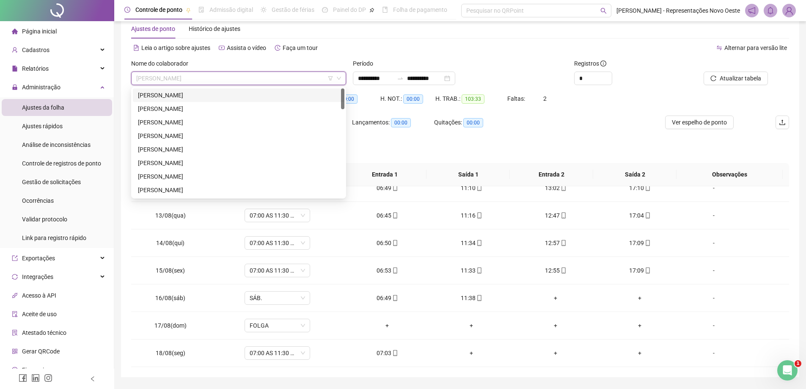
scroll to position [0, 0]
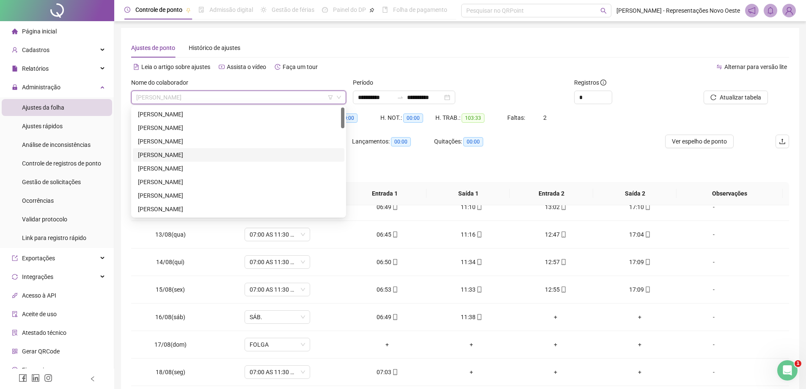
click at [190, 149] on div "[PERSON_NAME]" at bounding box center [239, 155] width 212 height 14
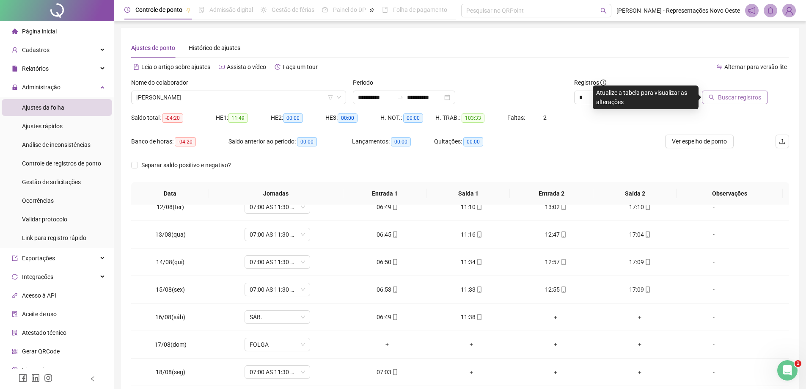
click at [732, 100] on span "Buscar registros" at bounding box center [739, 97] width 43 height 9
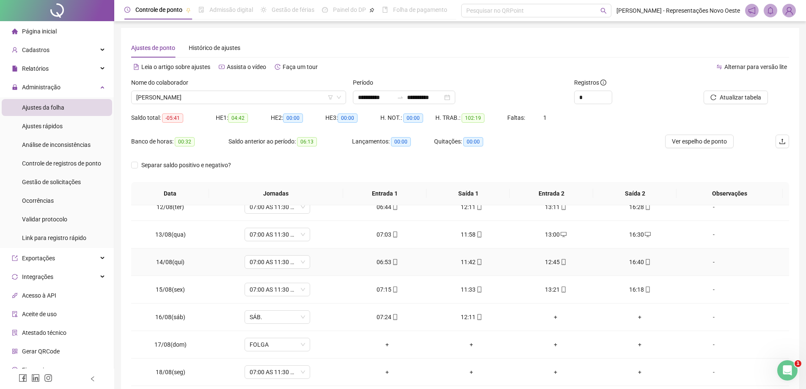
scroll to position [44, 0]
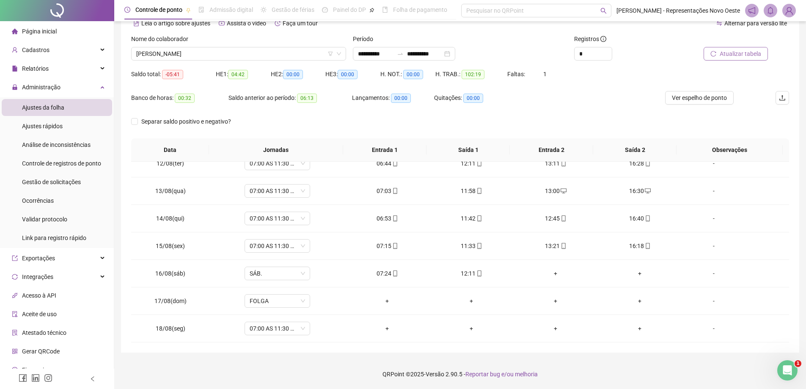
click at [728, 47] on button "Atualizar tabela" at bounding box center [736, 54] width 64 height 14
click at [61, 184] on span "Gestão de solicitações" at bounding box center [51, 182] width 59 height 7
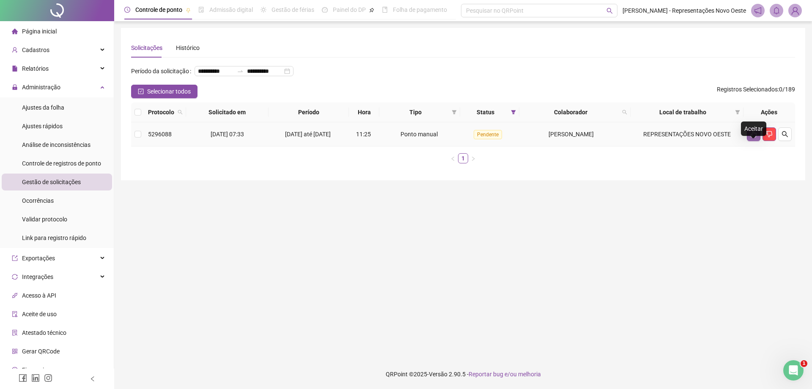
click at [757, 141] on button "button" at bounding box center [754, 134] width 14 height 14
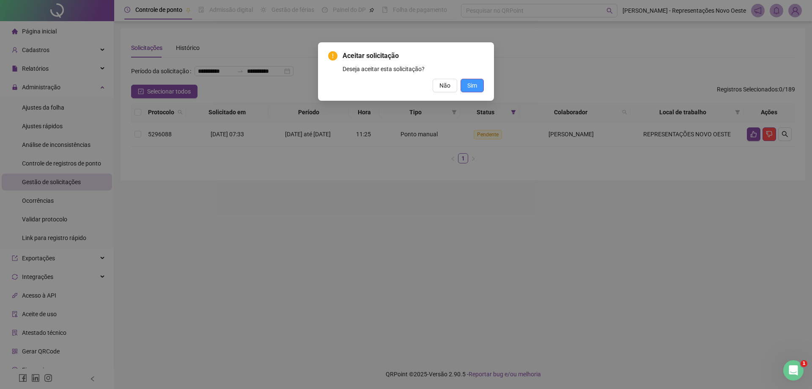
click at [475, 82] on span "Sim" at bounding box center [473, 85] width 10 height 9
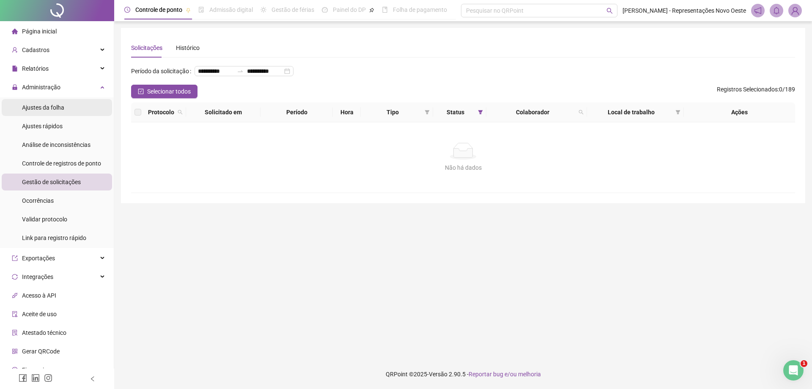
click at [57, 109] on span "Ajustes da folha" at bounding box center [43, 107] width 42 height 7
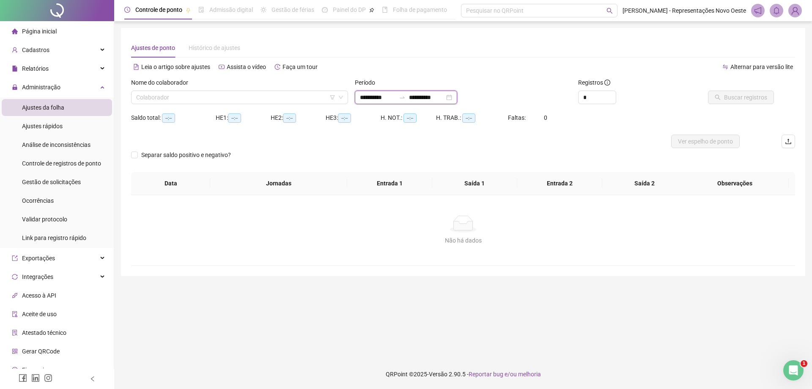
click at [445, 94] on input "**********" at bounding box center [427, 97] width 36 height 9
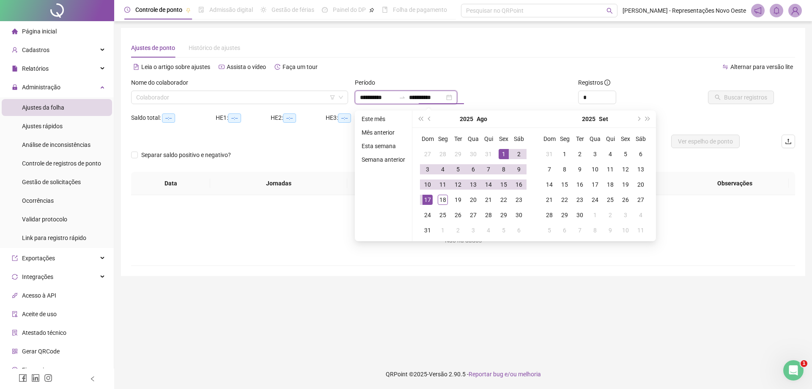
type input "**********"
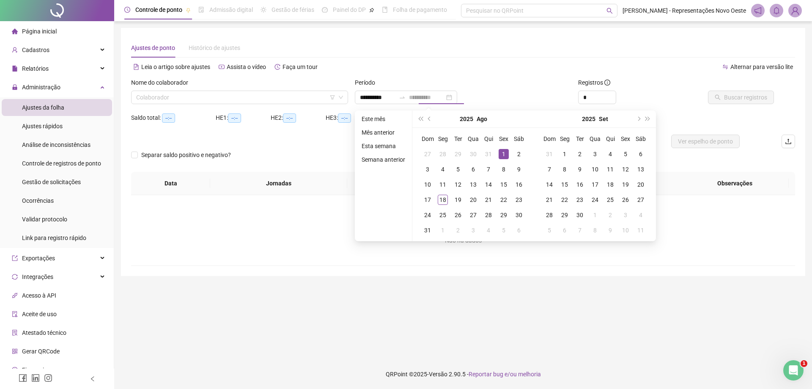
click at [500, 152] on div "1" at bounding box center [504, 154] width 10 height 10
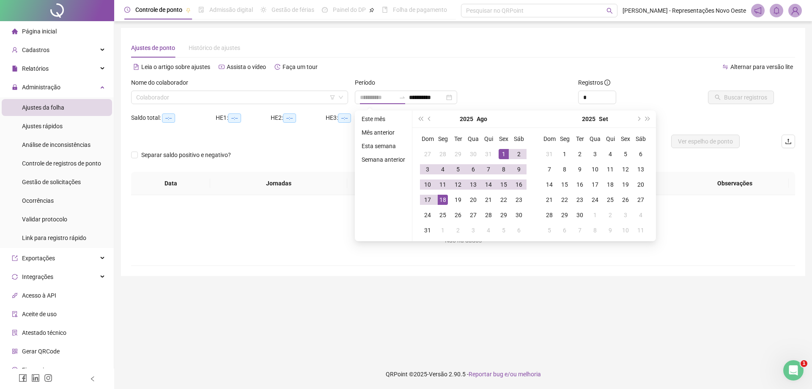
click at [440, 201] on div "18" at bounding box center [443, 200] width 10 height 10
type input "**********"
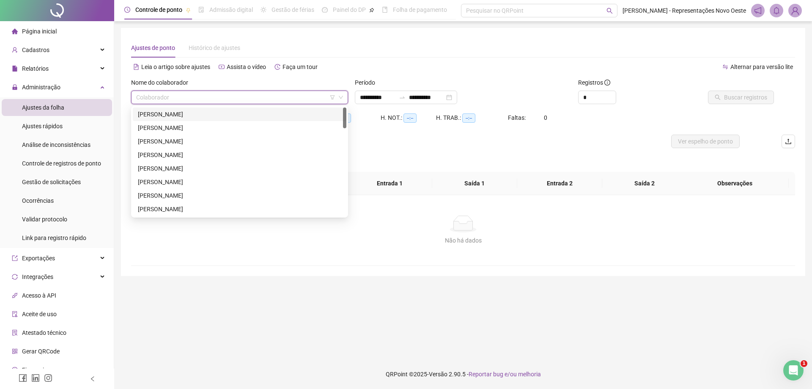
click at [202, 95] on input "search" at bounding box center [235, 97] width 199 height 13
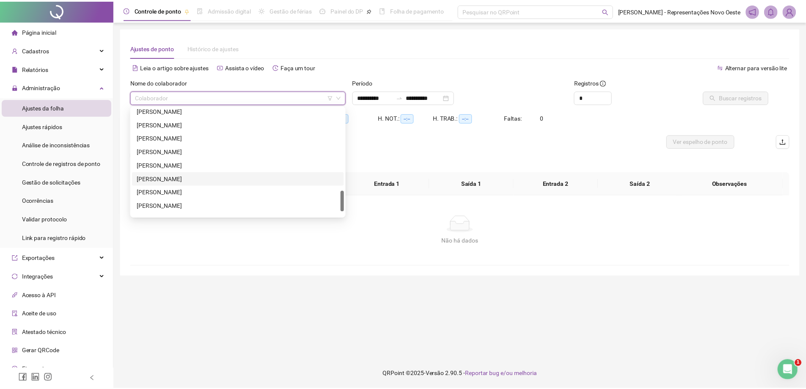
scroll to position [447, 0]
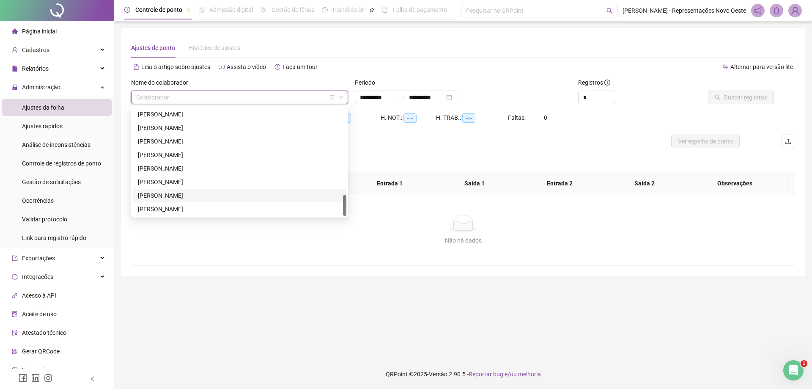
click at [172, 201] on div "[PERSON_NAME]" at bounding box center [240, 196] width 214 height 14
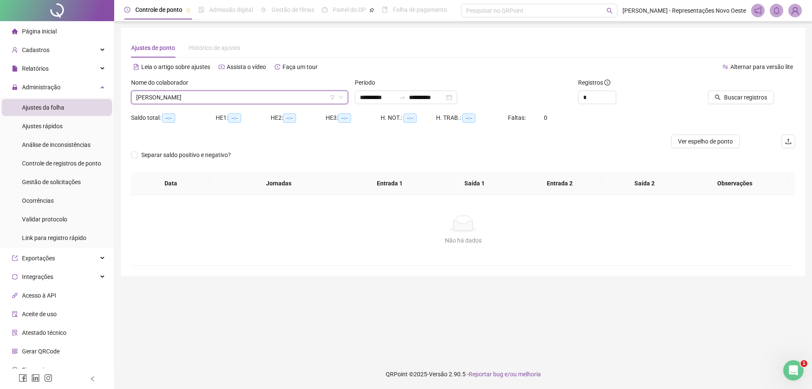
click at [249, 101] on span "[PERSON_NAME]" at bounding box center [239, 97] width 207 height 13
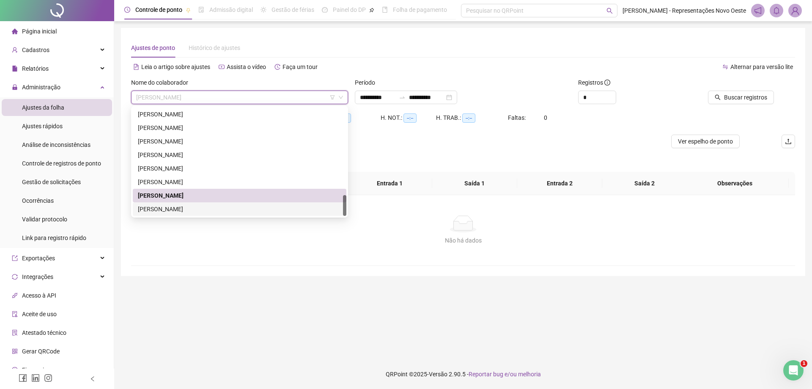
click at [194, 208] on div "[PERSON_NAME]" at bounding box center [240, 208] width 204 height 9
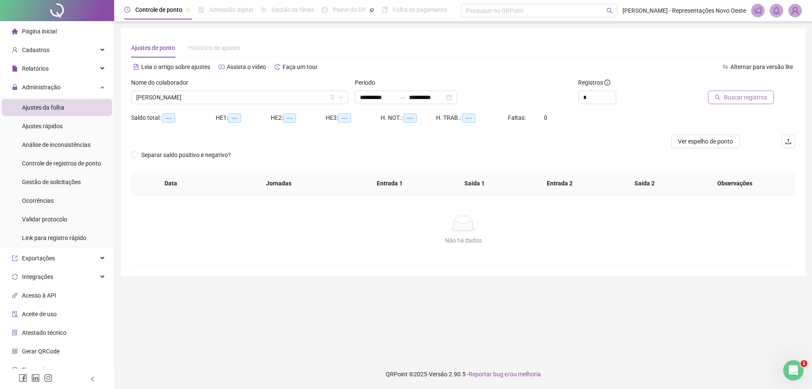
click at [735, 93] on span "Buscar registros" at bounding box center [745, 97] width 43 height 9
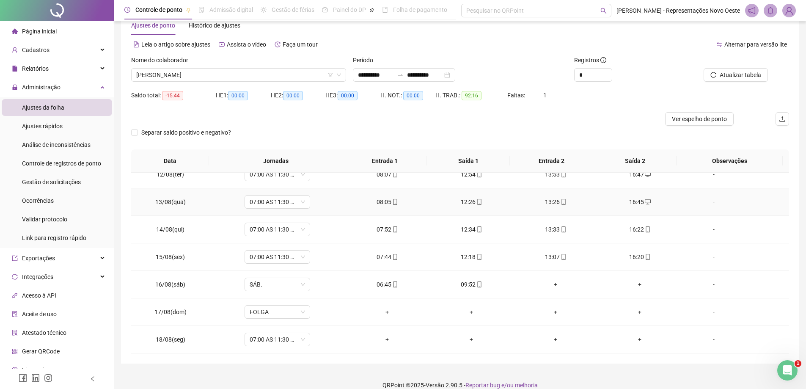
scroll to position [33, 0]
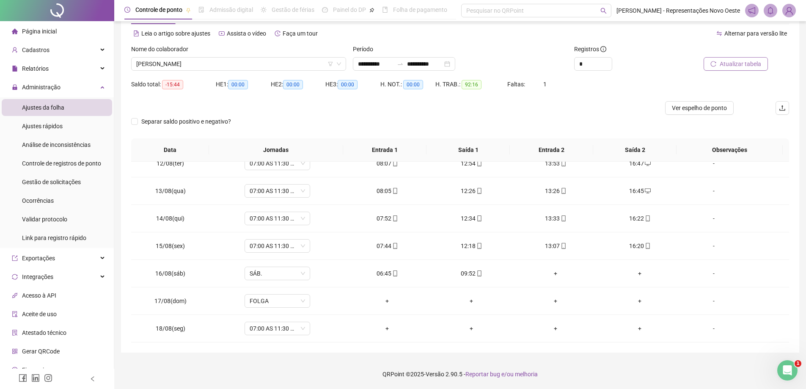
click at [742, 60] on span "Atualizar tabela" at bounding box center [740, 63] width 41 height 9
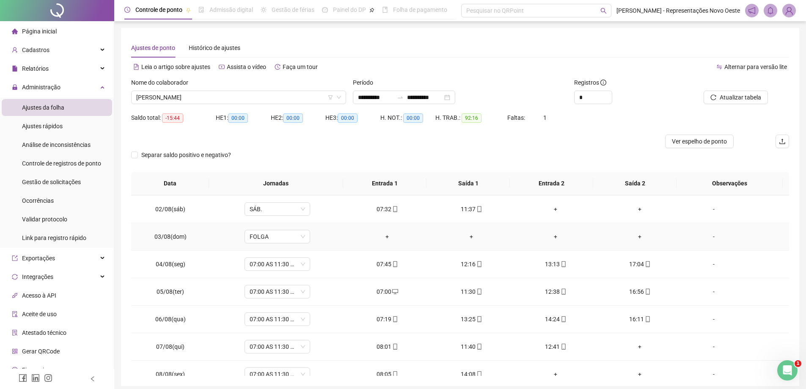
scroll to position [0, 0]
click at [443, 95] on input "**********" at bounding box center [425, 97] width 36 height 9
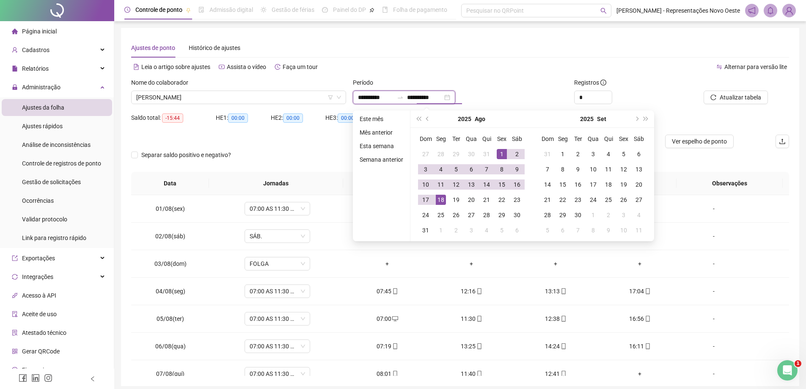
type input "**********"
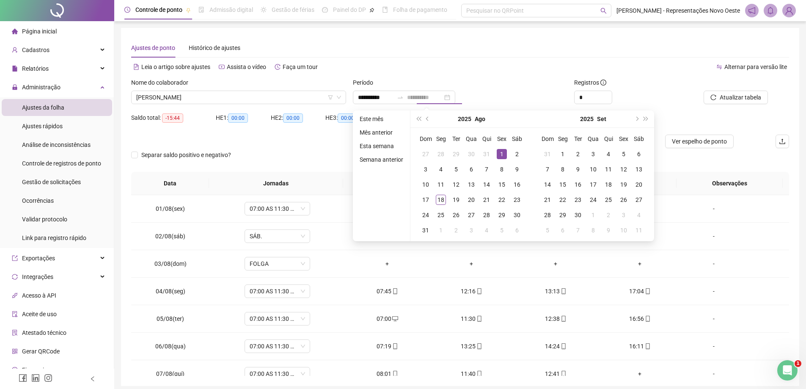
click at [505, 150] on div "1" at bounding box center [502, 154] width 10 height 10
type input "**********"
drag, startPoint x: 501, startPoint y: 152, endPoint x: 460, endPoint y: 181, distance: 50.4
click at [499, 154] on div "1" at bounding box center [502, 154] width 10 height 10
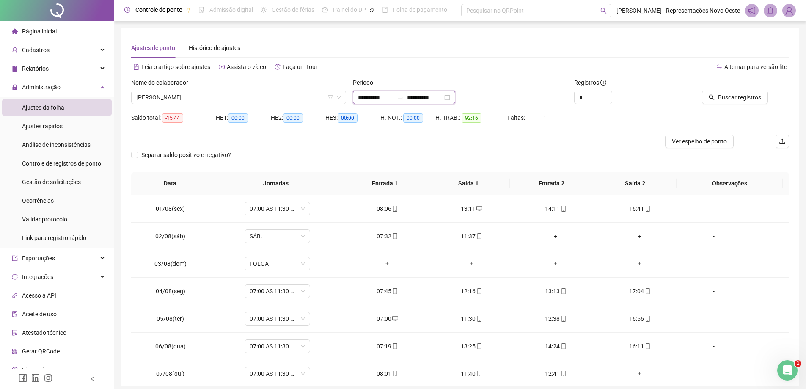
click at [443, 96] on input "**********" at bounding box center [425, 97] width 36 height 9
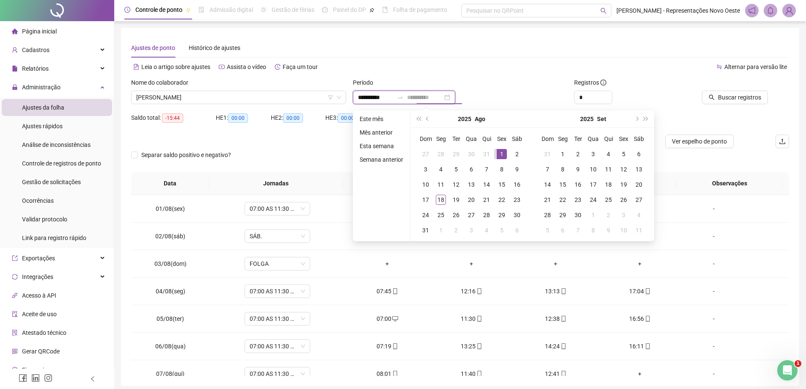
type input "**********"
click at [501, 152] on div "1" at bounding box center [502, 154] width 10 height 10
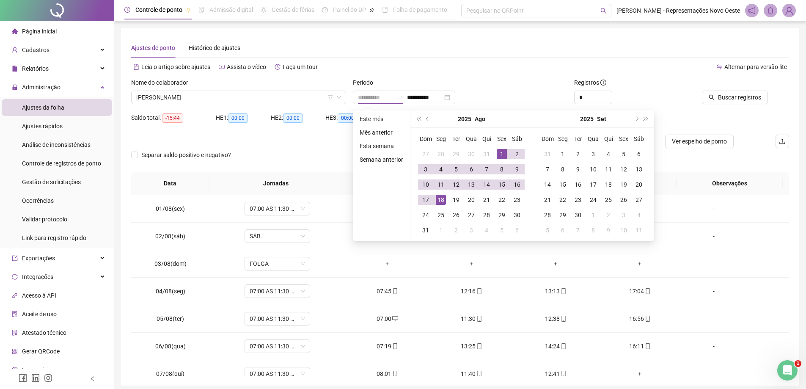
click at [437, 198] on div "18" at bounding box center [441, 200] width 10 height 10
type input "**********"
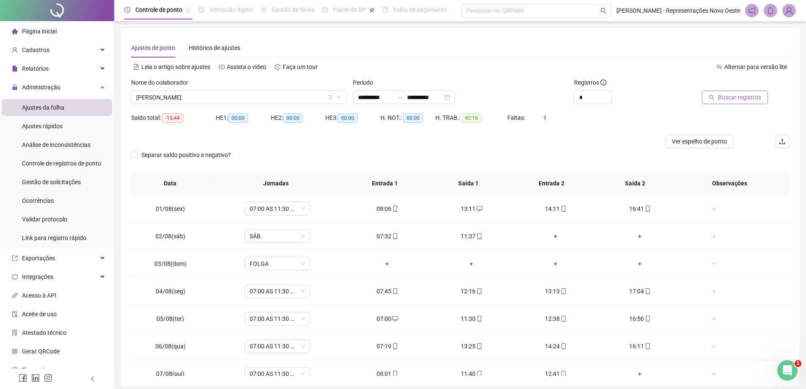
click at [723, 99] on span "Buscar registros" at bounding box center [739, 97] width 43 height 9
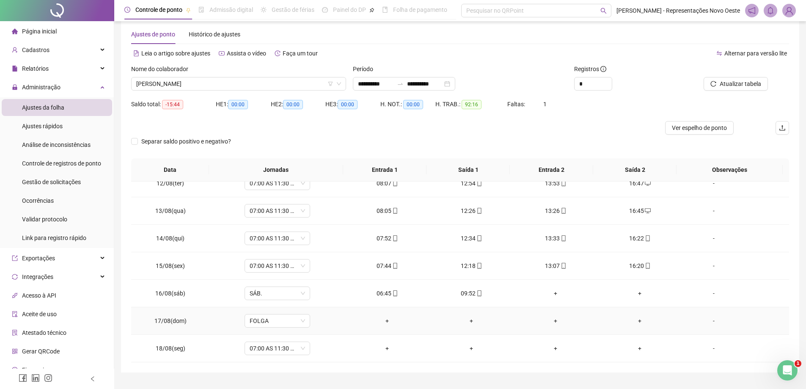
scroll to position [33, 0]
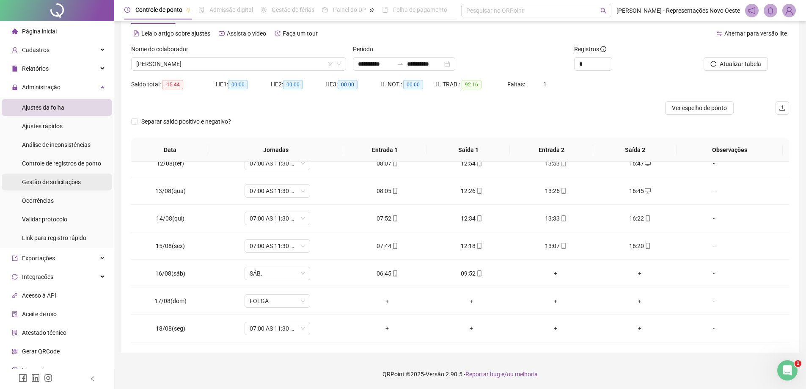
click at [39, 184] on span "Gestão de solicitações" at bounding box center [51, 182] width 59 height 7
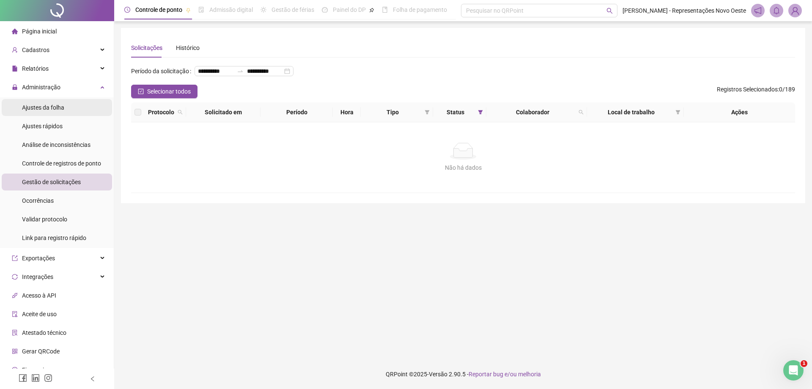
click at [68, 103] on li "Ajustes da folha" at bounding box center [57, 107] width 110 height 17
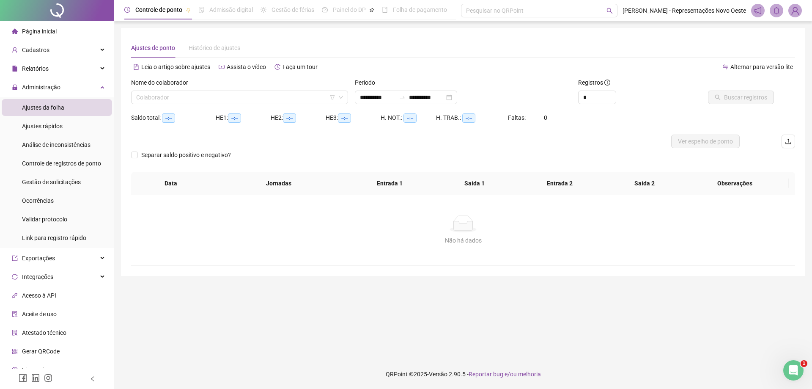
type input "**********"
click at [321, 97] on input "search" at bounding box center [235, 97] width 199 height 13
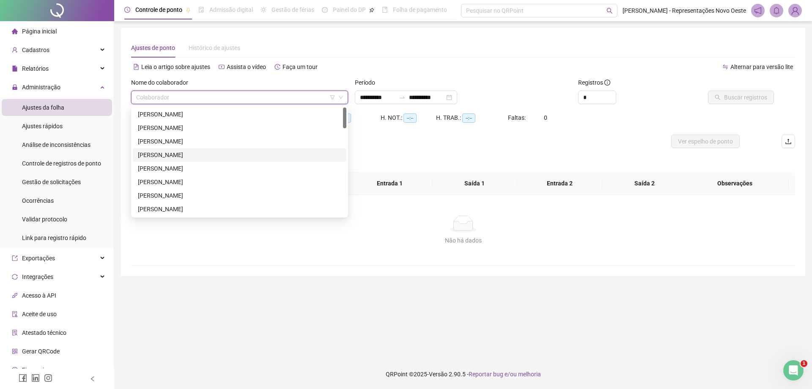
click at [162, 153] on div "[PERSON_NAME]" at bounding box center [240, 154] width 204 height 9
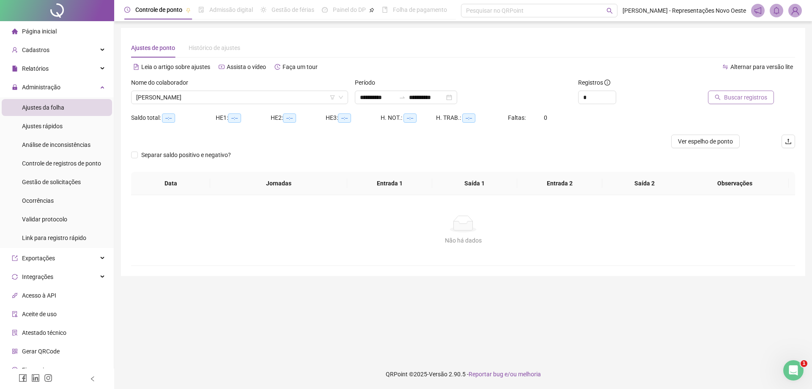
click at [721, 93] on button "Buscar registros" at bounding box center [741, 98] width 66 height 14
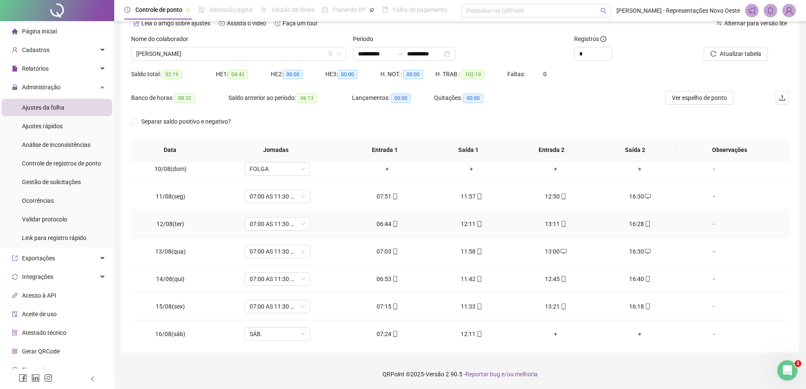
scroll to position [287, 0]
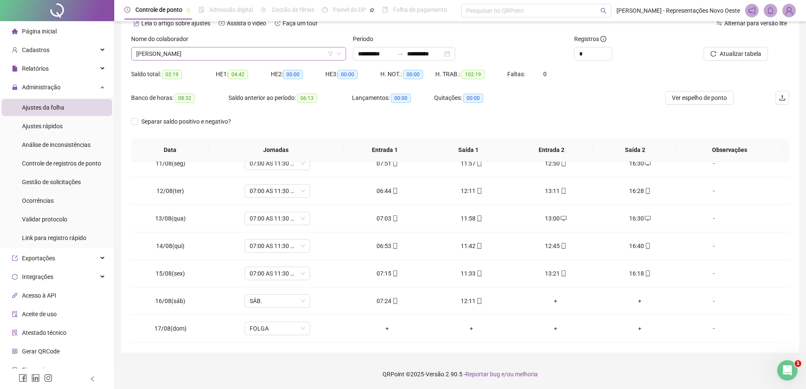
click at [221, 55] on span "[PERSON_NAME]" at bounding box center [238, 53] width 205 height 13
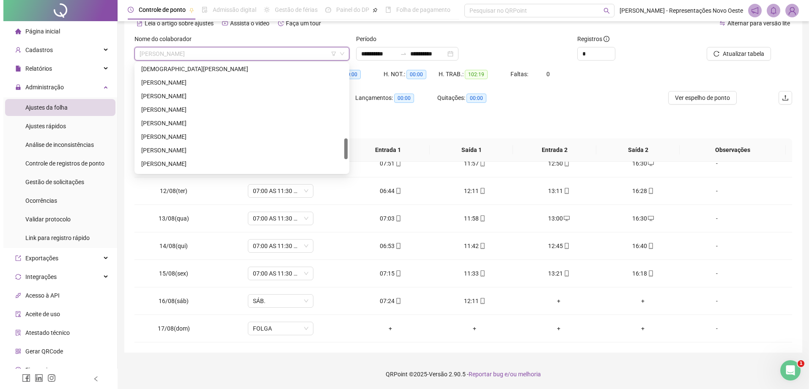
scroll to position [447, 0]
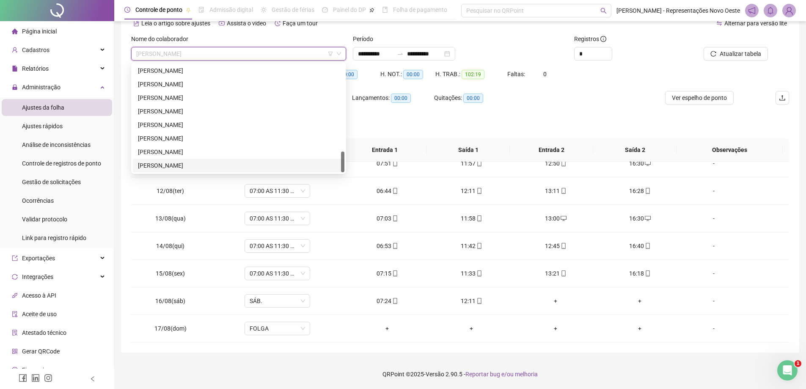
click at [207, 163] on div "[PERSON_NAME]" at bounding box center [238, 165] width 201 height 9
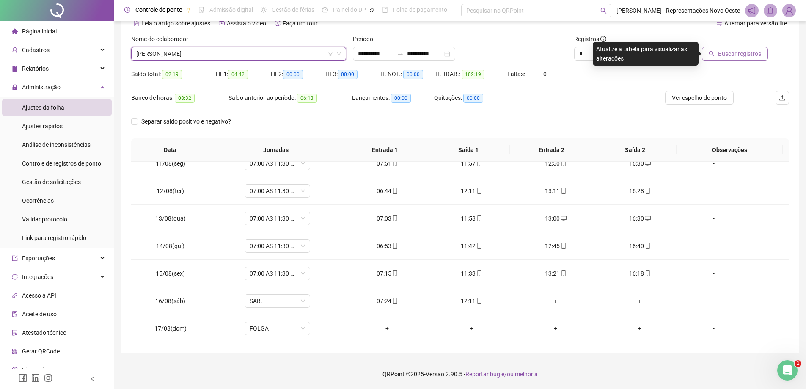
click at [729, 53] on span "Buscar registros" at bounding box center [739, 53] width 43 height 9
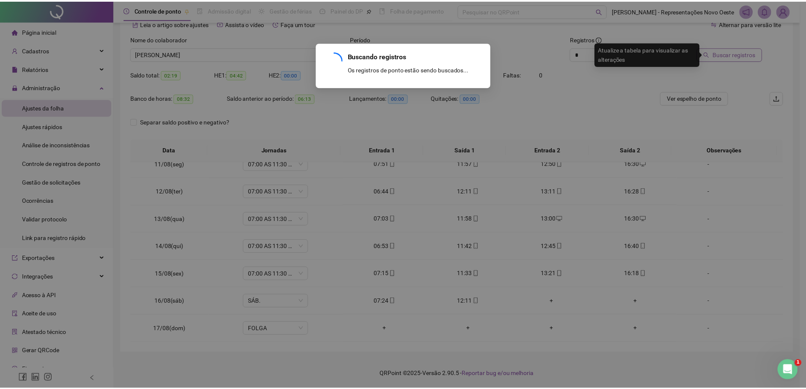
scroll to position [33, 0]
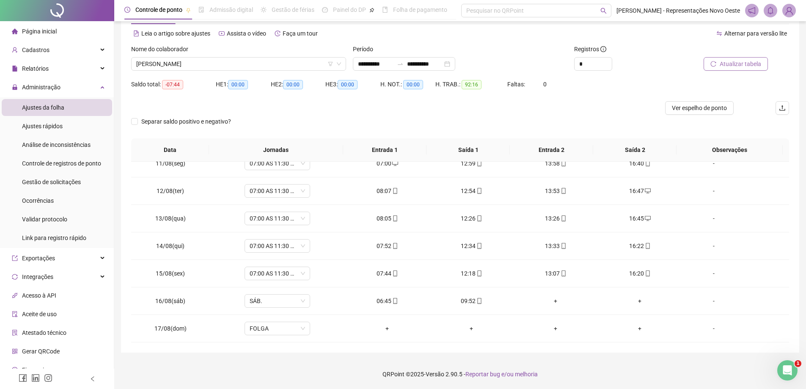
click at [391, 47] on div "Período" at bounding box center [460, 50] width 215 height 13
drag, startPoint x: 399, startPoint y: 58, endPoint x: 410, endPoint y: 61, distance: 11.3
click at [399, 58] on div "**********" at bounding box center [404, 64] width 102 height 14
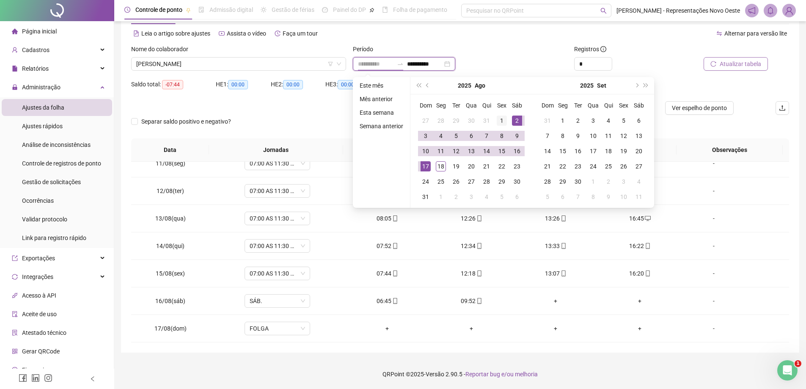
type input "**********"
click at [504, 118] on div "1" at bounding box center [502, 121] width 10 height 10
type input "**********"
click at [443, 169] on div "18" at bounding box center [441, 166] width 10 height 10
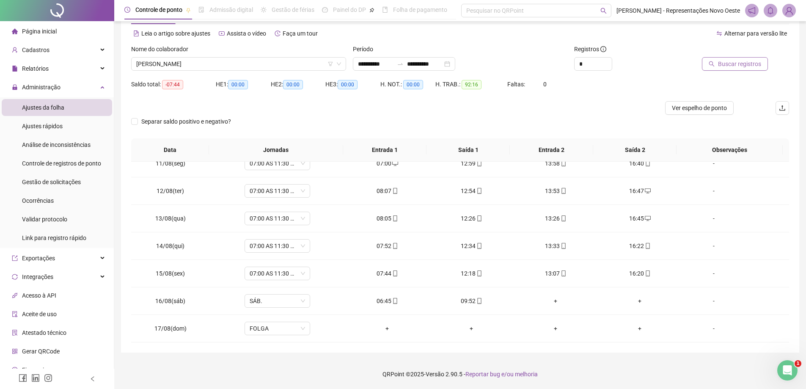
click at [758, 59] on button "Buscar registros" at bounding box center [735, 64] width 66 height 14
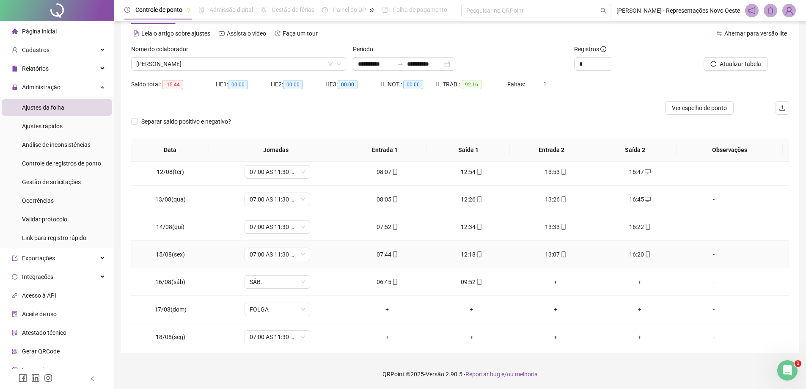
scroll to position [314, 0]
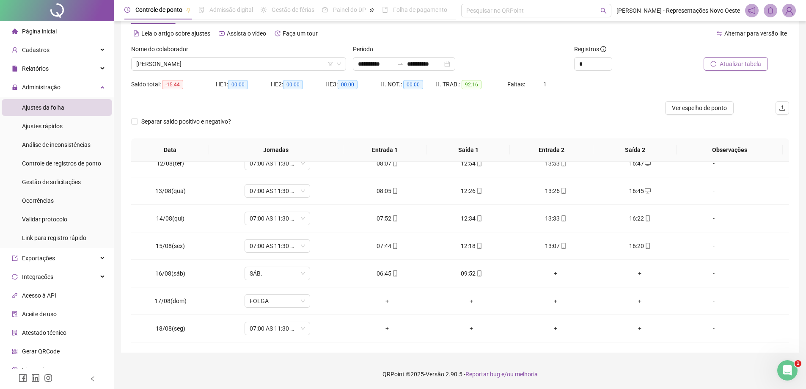
click at [719, 68] on button "Atualizar tabela" at bounding box center [736, 64] width 64 height 14
click at [25, 184] on span "Gestão de solicitações" at bounding box center [51, 182] width 59 height 7
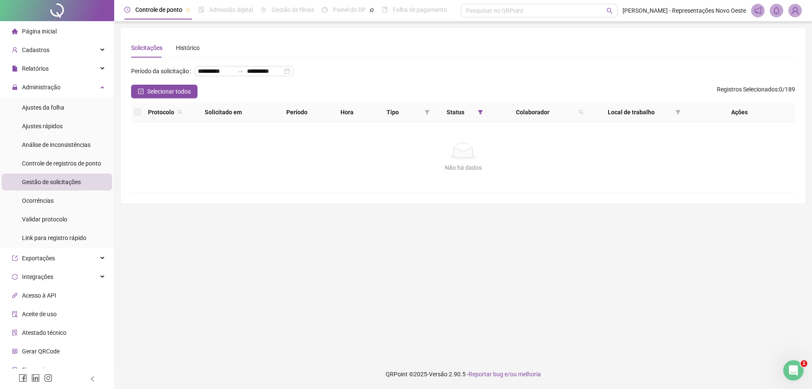
click at [50, 31] on span "Página inicial" at bounding box center [39, 31] width 35 height 7
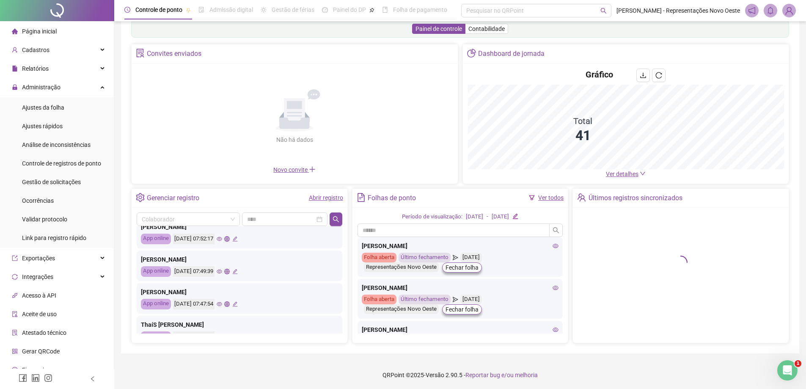
scroll to position [42, 0]
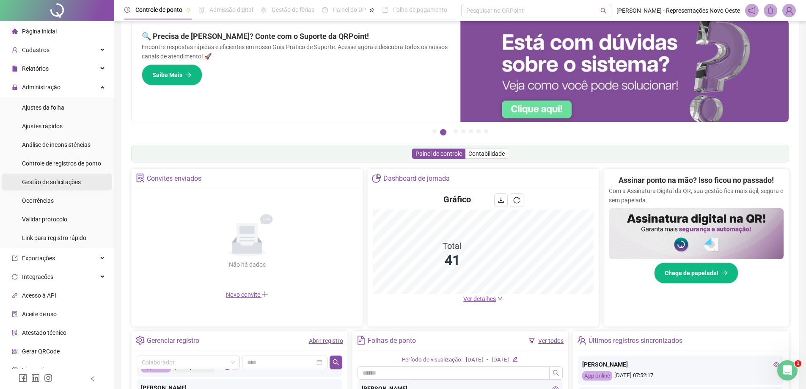
click at [66, 180] on span "Gestão de solicitações" at bounding box center [51, 182] width 59 height 7
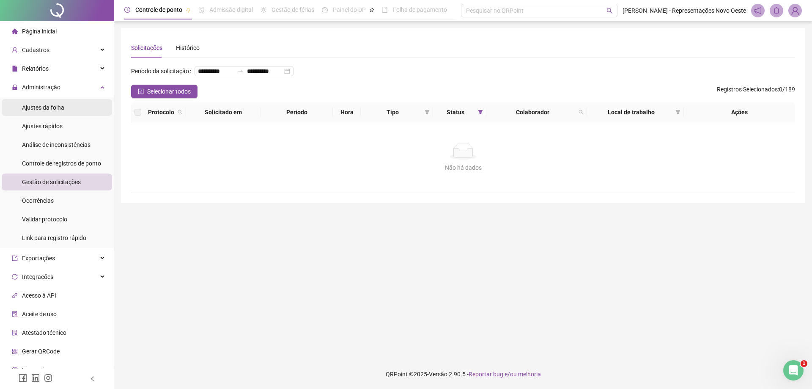
click at [58, 105] on span "Ajustes da folha" at bounding box center [43, 107] width 42 height 7
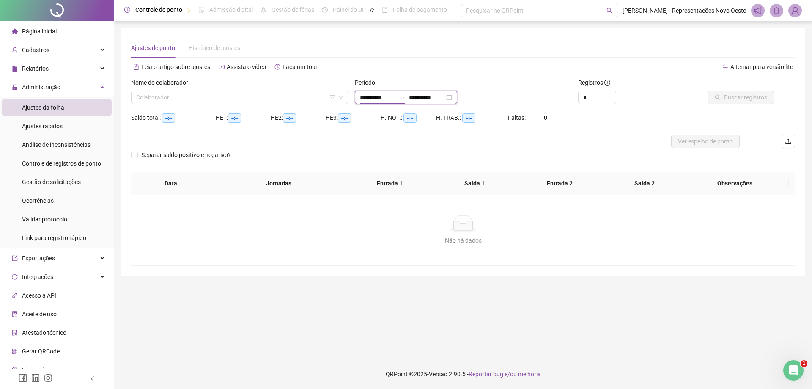
click at [394, 94] on input "**********" at bounding box center [378, 97] width 36 height 9
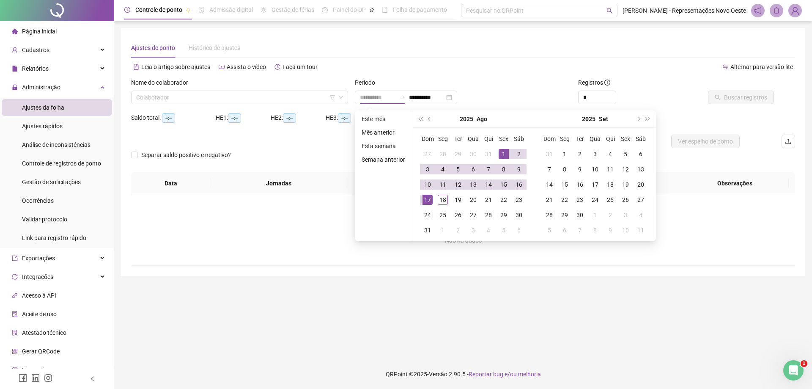
click at [501, 152] on div "1" at bounding box center [504, 154] width 10 height 10
type input "**********"
click at [440, 200] on div "18" at bounding box center [443, 200] width 10 height 10
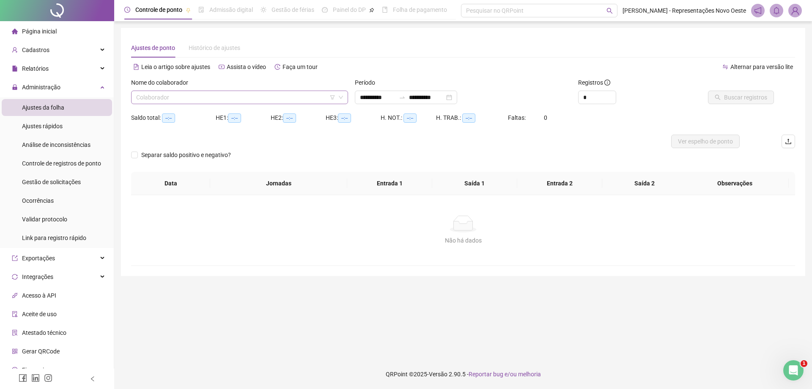
click at [258, 98] on input "search" at bounding box center [235, 97] width 199 height 13
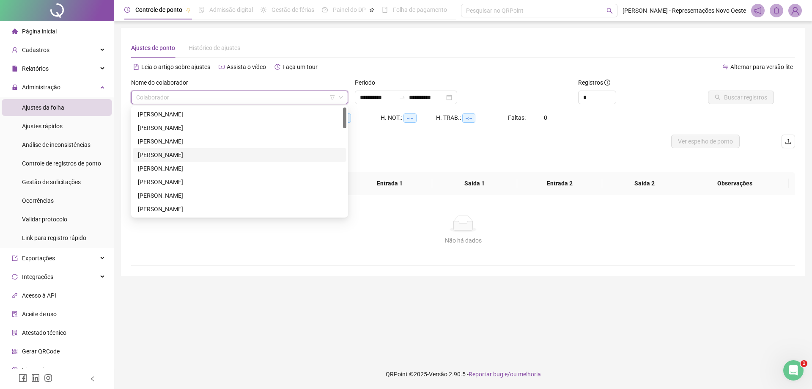
drag, startPoint x: 201, startPoint y: 154, endPoint x: 226, endPoint y: 143, distance: 26.9
click at [201, 154] on div "[PERSON_NAME]" at bounding box center [240, 154] width 204 height 9
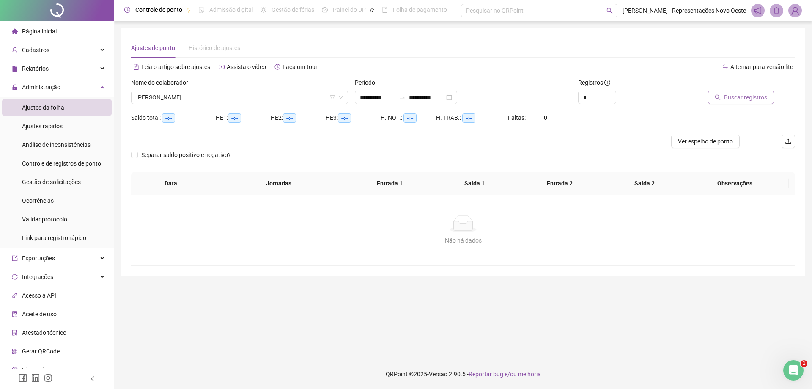
click at [754, 99] on span "Buscar registros" at bounding box center [745, 97] width 43 height 9
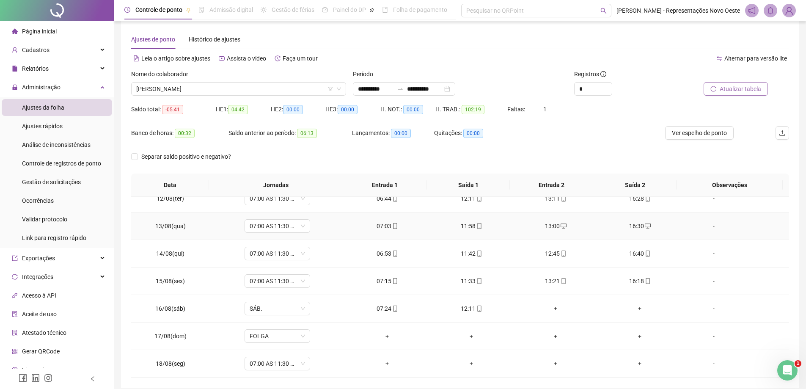
scroll to position [44, 0]
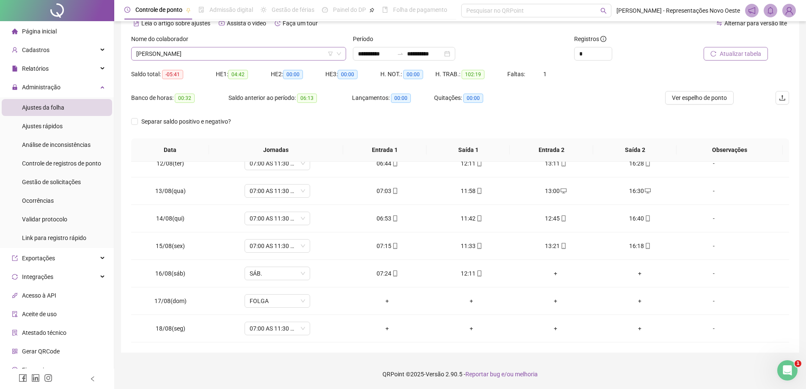
click at [228, 56] on span "[PERSON_NAME]" at bounding box center [238, 53] width 205 height 13
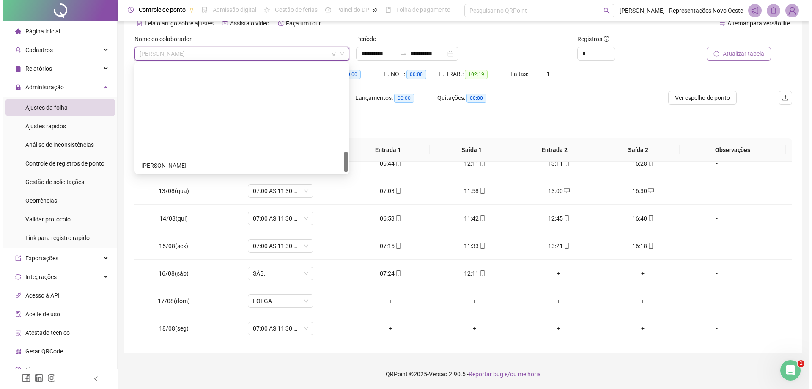
scroll to position [447, 0]
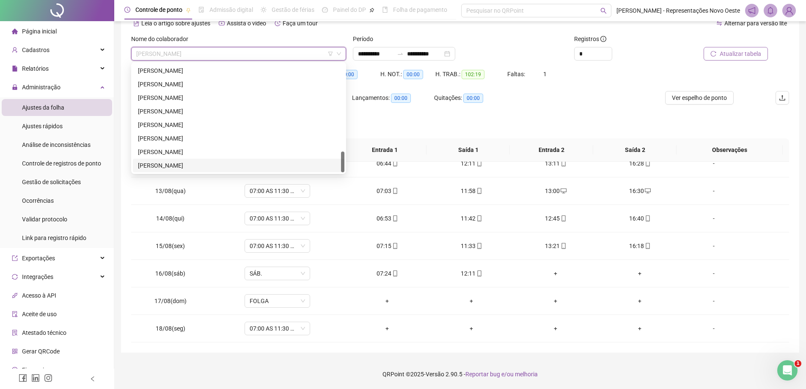
click at [175, 162] on div "[PERSON_NAME]" at bounding box center [238, 165] width 201 height 9
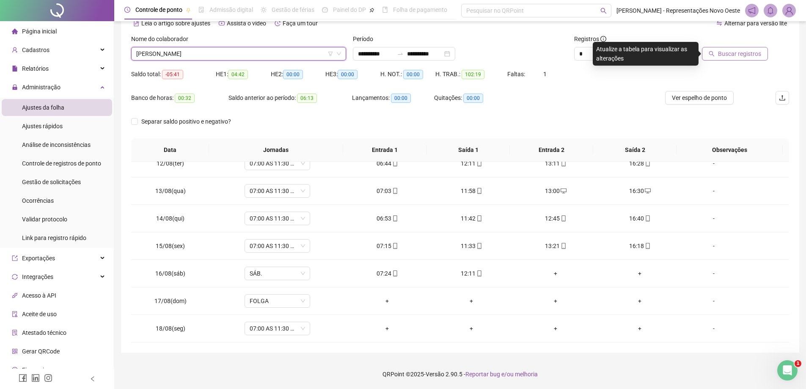
click at [743, 50] on span "Buscar registros" at bounding box center [739, 53] width 43 height 9
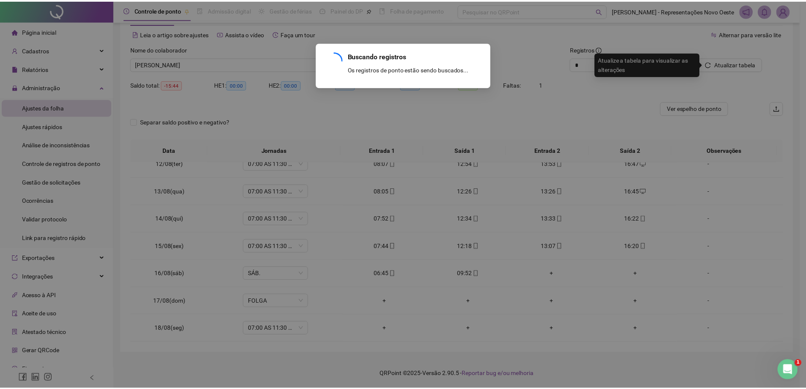
scroll to position [33, 0]
